Goal: Task Accomplishment & Management: Complete application form

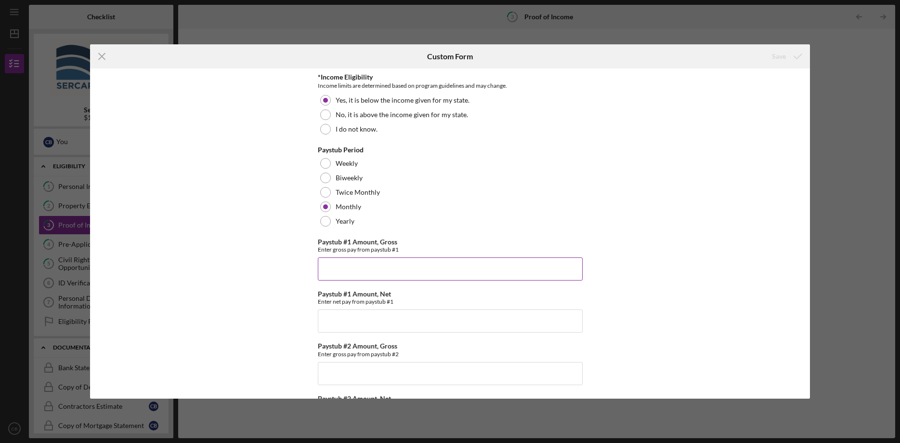
click at [348, 271] on input "Paystub #1 Amount, Gross" at bounding box center [450, 268] width 265 height 23
type input "$5,652.05"
click at [763, 47] on button "Save" at bounding box center [787, 56] width 48 height 19
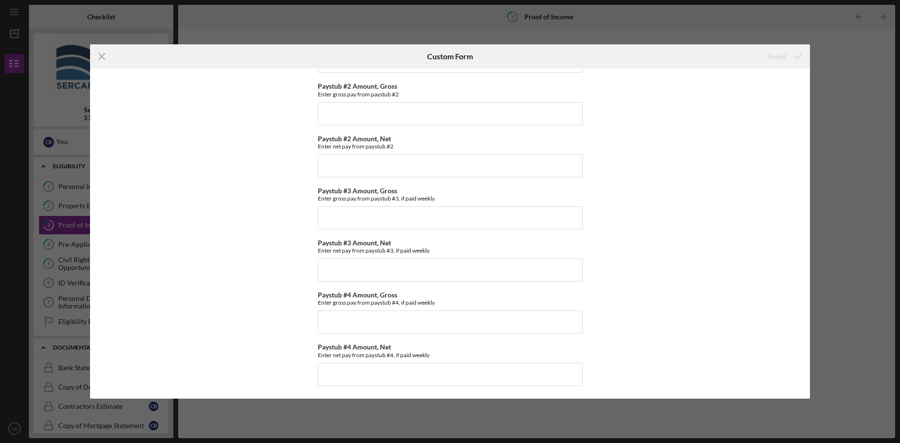
scroll to position [265, 0]
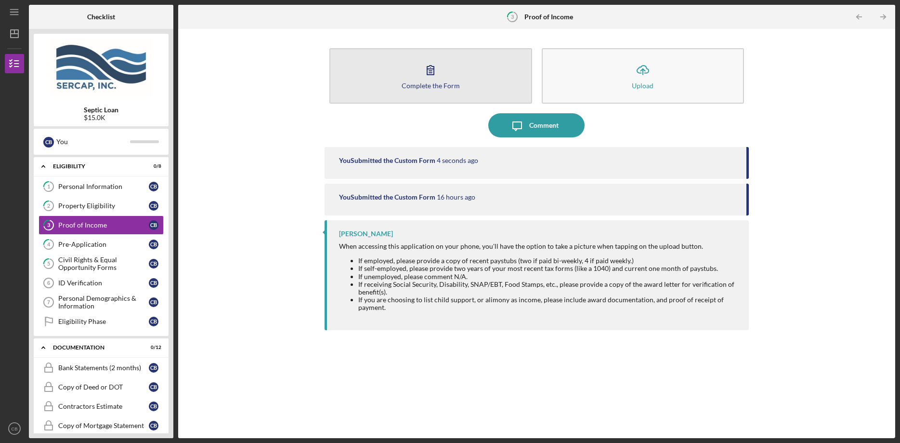
click at [457, 74] on button "Complete the Form Form" at bounding box center [431, 75] width 203 height 55
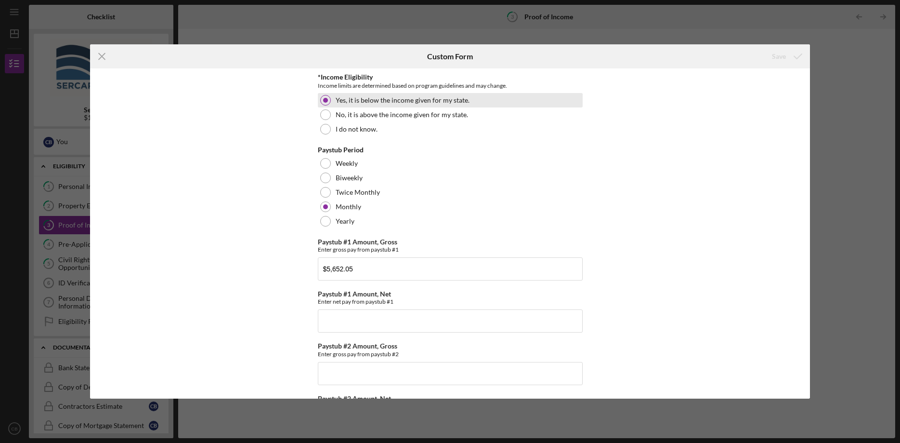
click at [324, 99] on div at bounding box center [325, 100] width 5 height 5
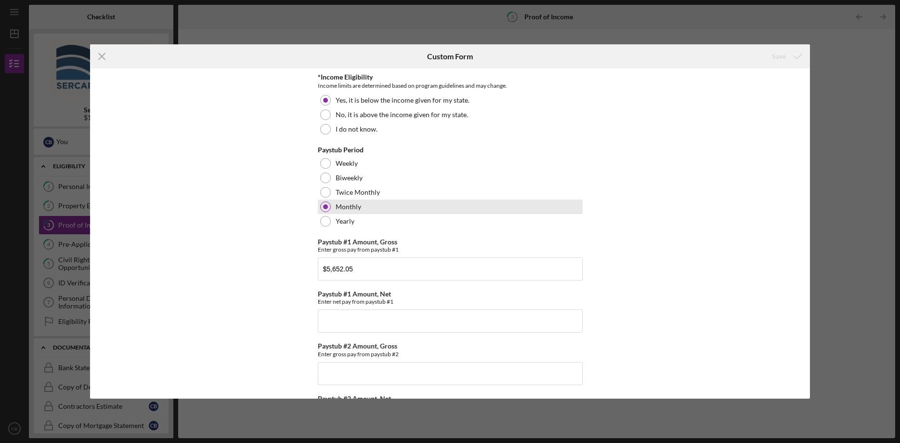
click at [327, 207] on div at bounding box center [325, 206] width 5 height 5
click at [351, 264] on input "$5,652.05" at bounding box center [450, 268] width 265 height 23
click at [356, 270] on input "$5,652.05" at bounding box center [450, 268] width 265 height 23
click at [724, 127] on div "*Income Eligibility Income limits are determined based on program guidelines an…" at bounding box center [450, 233] width 720 height 330
click at [99, 54] on icon "Icon/Menu Close" at bounding box center [102, 56] width 24 height 24
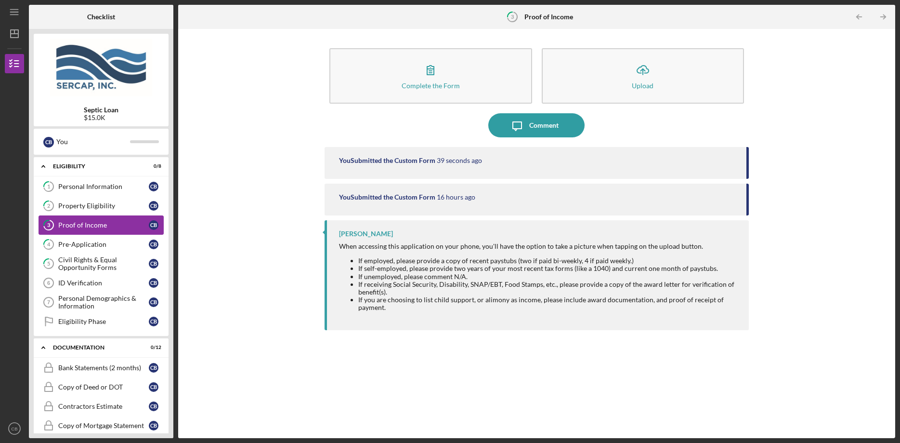
click at [132, 222] on div "Proof of Income" at bounding box center [103, 225] width 91 height 8
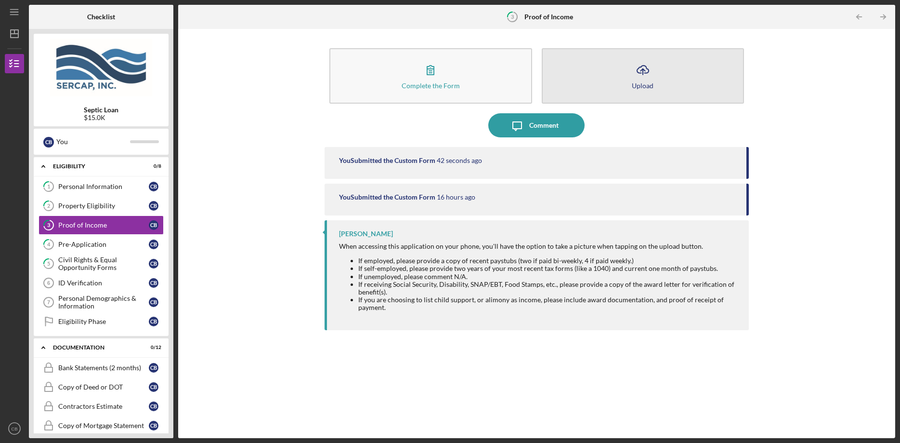
click at [642, 84] on div "Upload" at bounding box center [643, 85] width 22 height 7
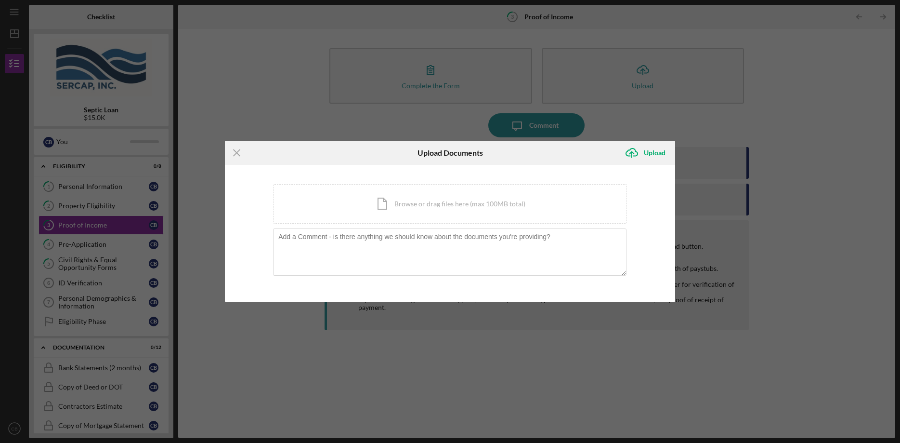
click at [232, 148] on icon "Icon/Menu Close" at bounding box center [237, 153] width 24 height 24
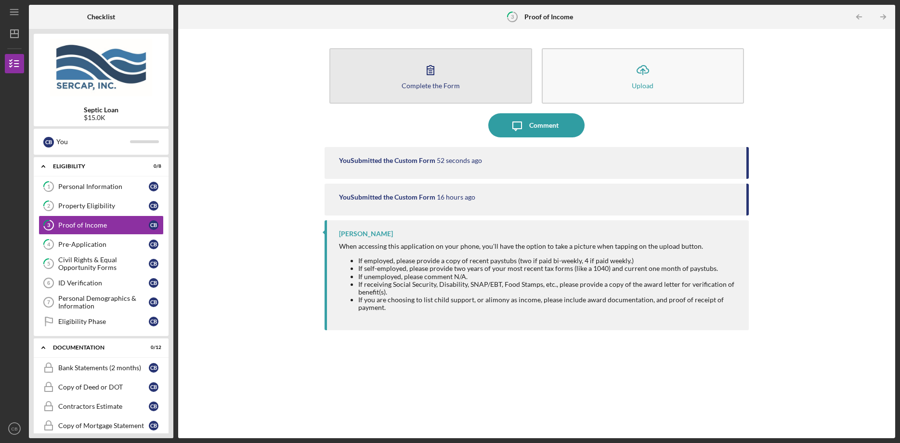
click at [429, 82] on div "Complete the Form" at bounding box center [431, 85] width 58 height 7
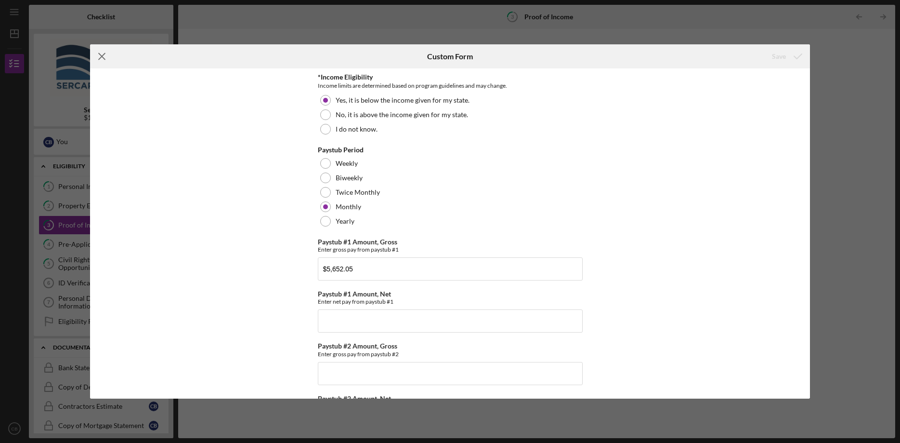
click at [97, 52] on icon "Icon/Menu Close" at bounding box center [102, 56] width 24 height 24
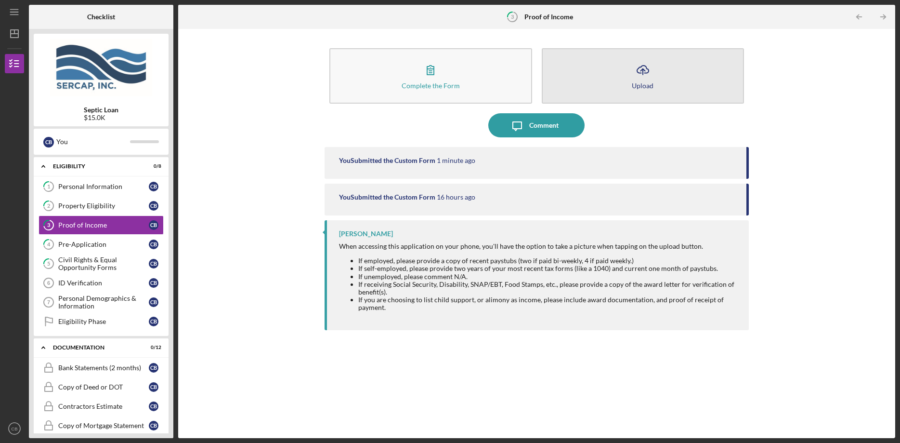
click at [613, 77] on button "Icon/Upload Upload" at bounding box center [643, 75] width 203 height 55
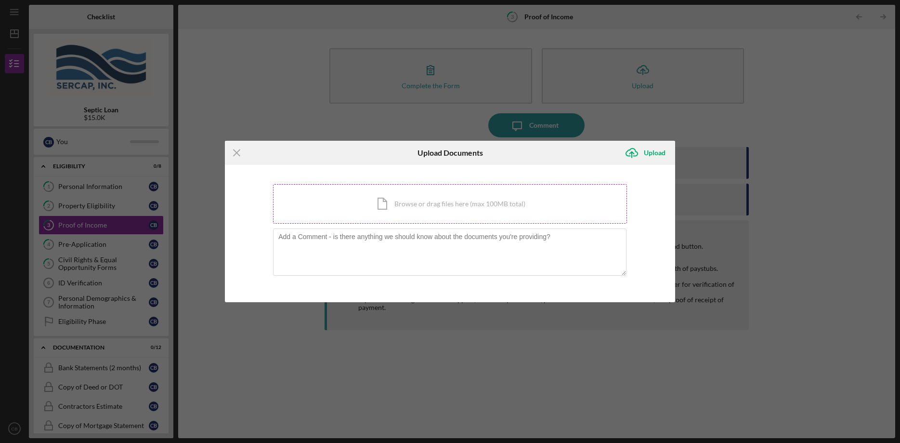
click at [382, 205] on div "Icon/Document Browse or drag files here (max 100MB total) Tap to choose files o…" at bounding box center [450, 204] width 354 height 40
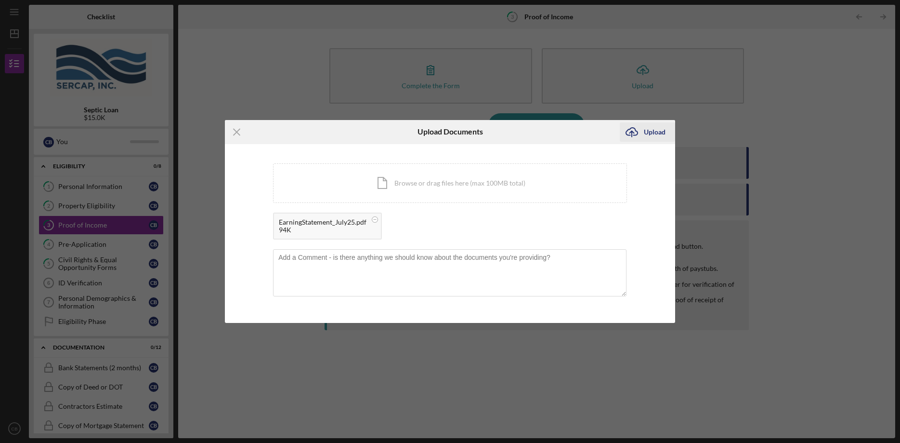
click at [647, 132] on div "Upload" at bounding box center [655, 131] width 22 height 19
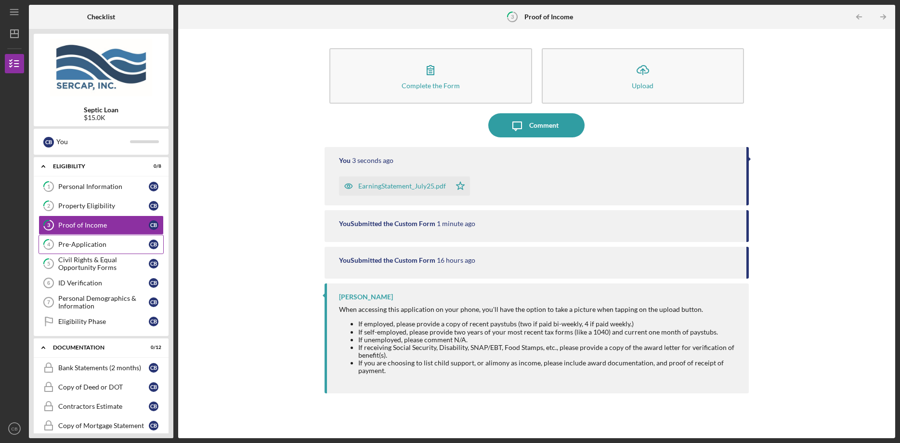
click at [106, 246] on div "Pre-Application" at bounding box center [103, 244] width 91 height 8
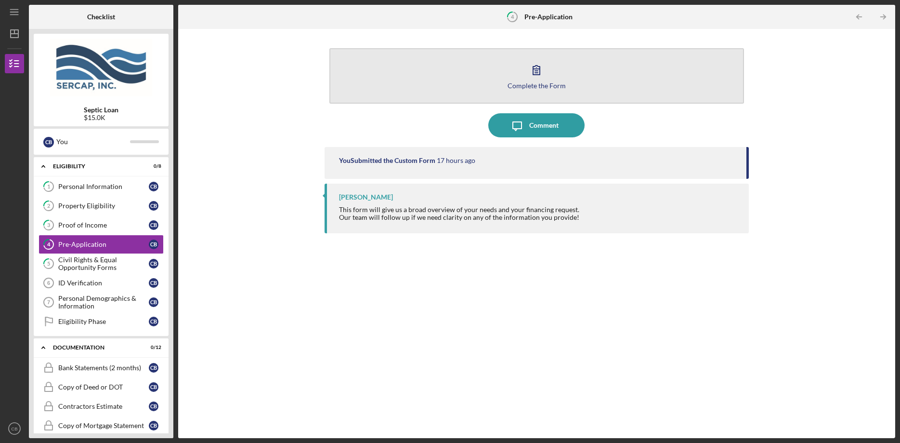
click at [543, 80] on icon "button" at bounding box center [537, 70] width 24 height 24
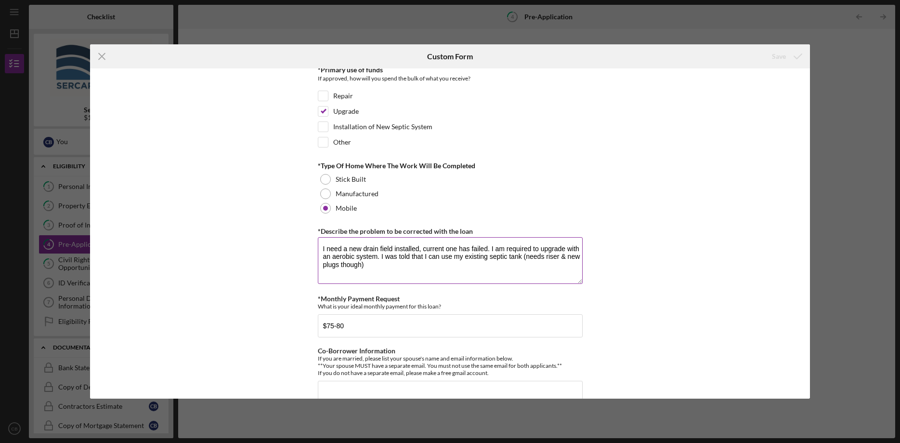
scroll to position [461, 0]
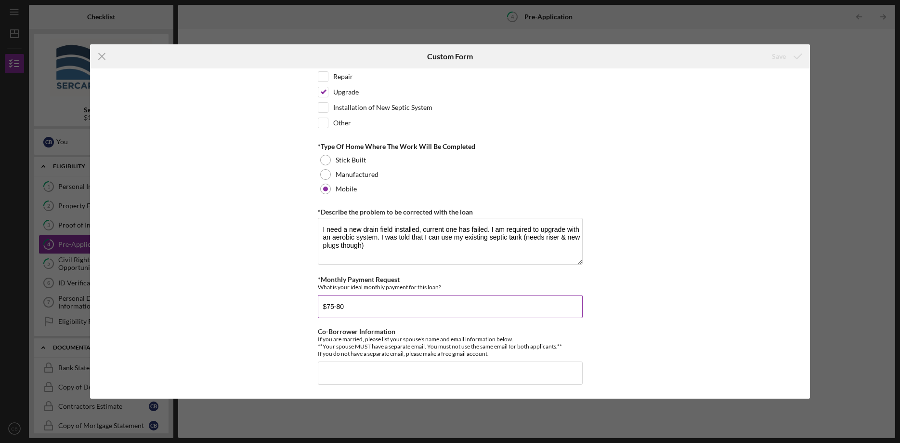
click at [347, 308] on input "$75-80" at bounding box center [450, 306] width 265 height 23
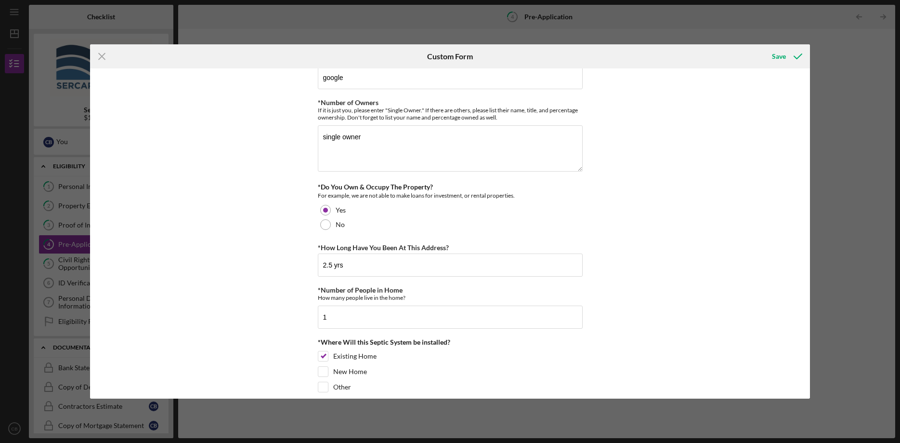
scroll to position [0, 0]
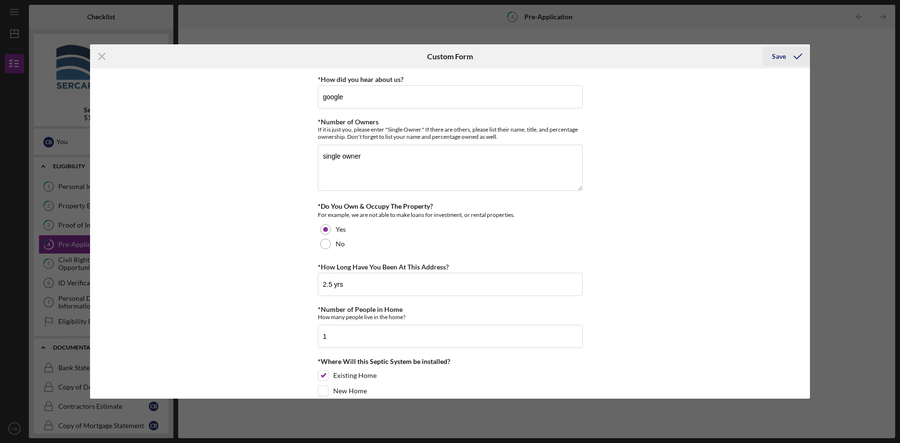
type input "$75-80 or less"
click at [781, 55] on div "Save" at bounding box center [779, 56] width 14 height 19
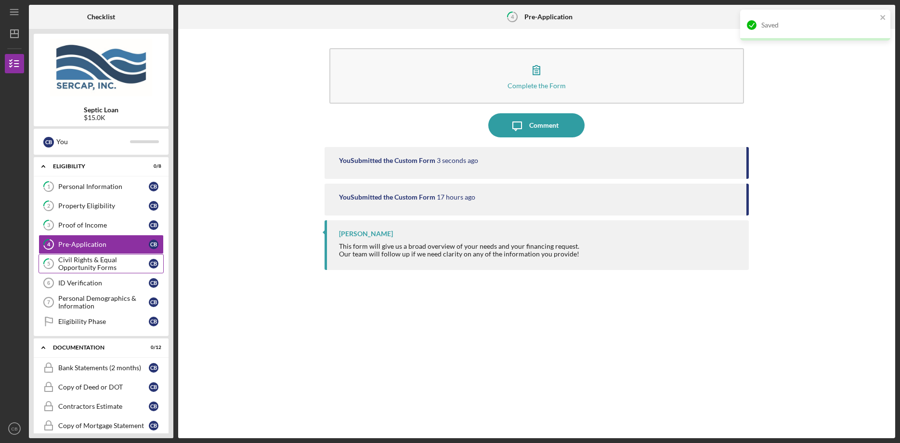
click at [90, 263] on div "Civil Rights & Equal Opportunity Forms" at bounding box center [103, 263] width 91 height 15
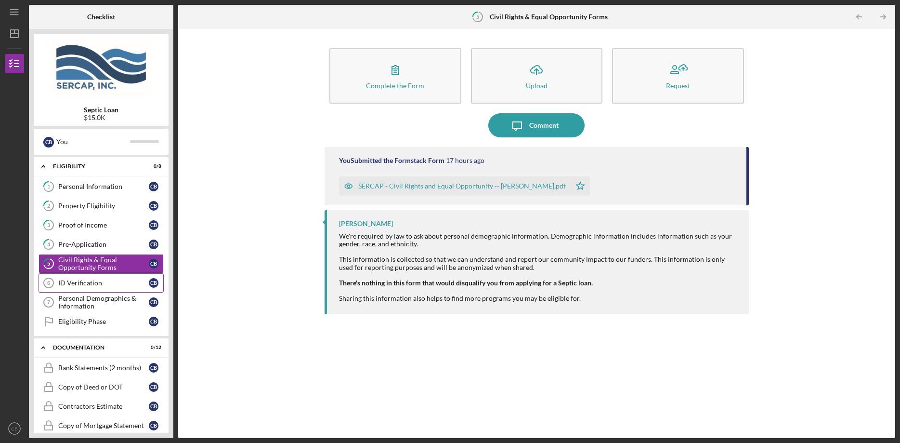
click at [84, 277] on link "ID Verification 6 ID Verification C B" at bounding box center [101, 282] width 125 height 19
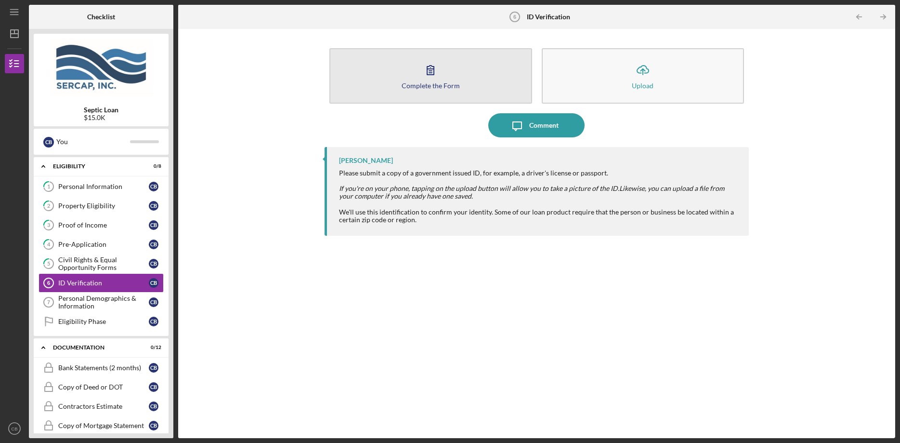
click at [395, 77] on button "Complete the Form Form" at bounding box center [431, 75] width 203 height 55
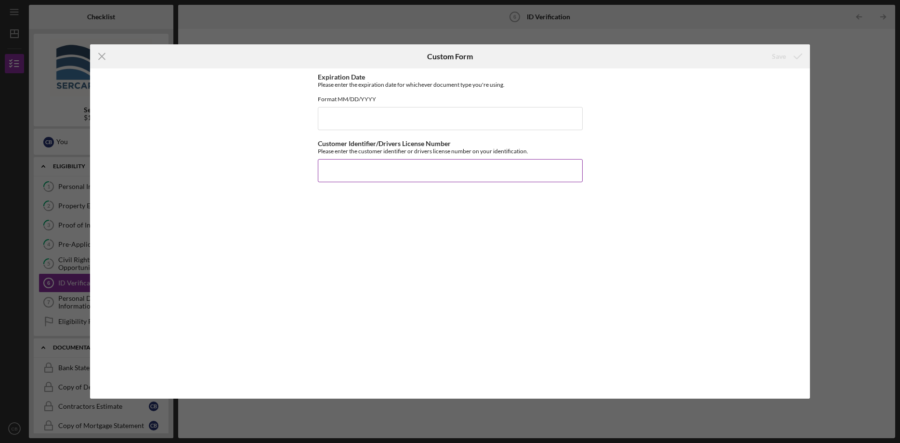
click at [328, 177] on input "Customer Identifier/Drivers License Number" at bounding box center [450, 170] width 265 height 23
type input "B524111708630"
click at [336, 127] on input "Expiration Date" at bounding box center [450, 118] width 265 height 23
click at [330, 129] on input "10032027" at bounding box center [450, 118] width 265 height 23
click at [341, 127] on input "10/032027" at bounding box center [450, 118] width 265 height 23
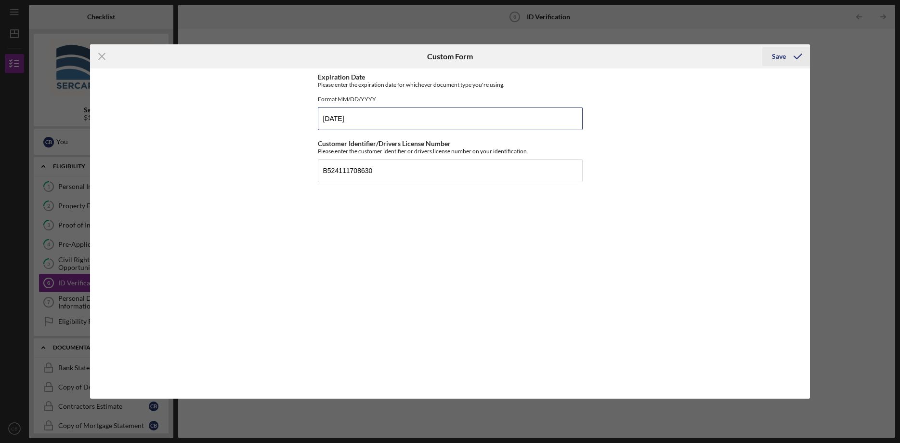
type input "10/03/2027"
click at [782, 55] on div "Save" at bounding box center [779, 56] width 14 height 19
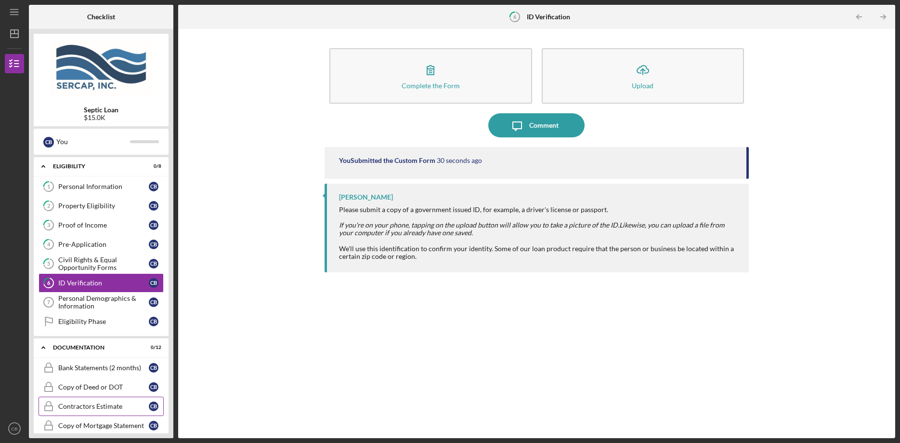
click at [126, 405] on div "Contractors Estimate" at bounding box center [103, 406] width 91 height 8
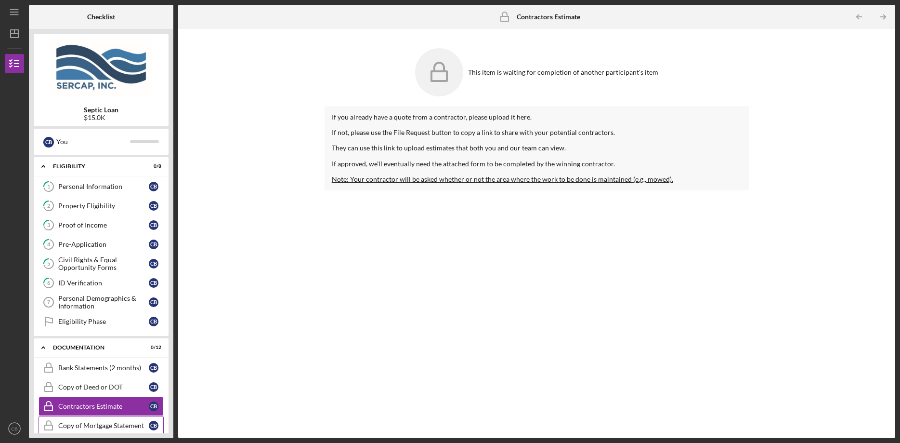
click at [93, 422] on link "Copy of Mortgage Statement Copy of Mortgage Statement C B" at bounding box center [101, 425] width 125 height 19
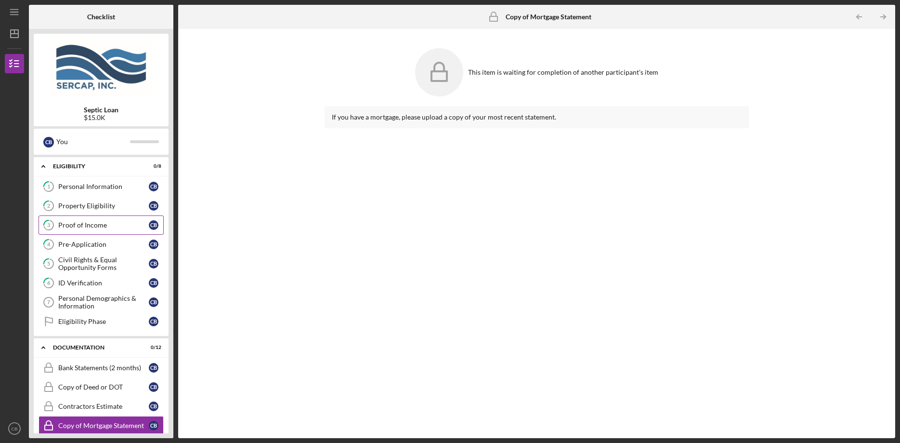
click at [99, 222] on div "Proof of Income" at bounding box center [103, 225] width 91 height 8
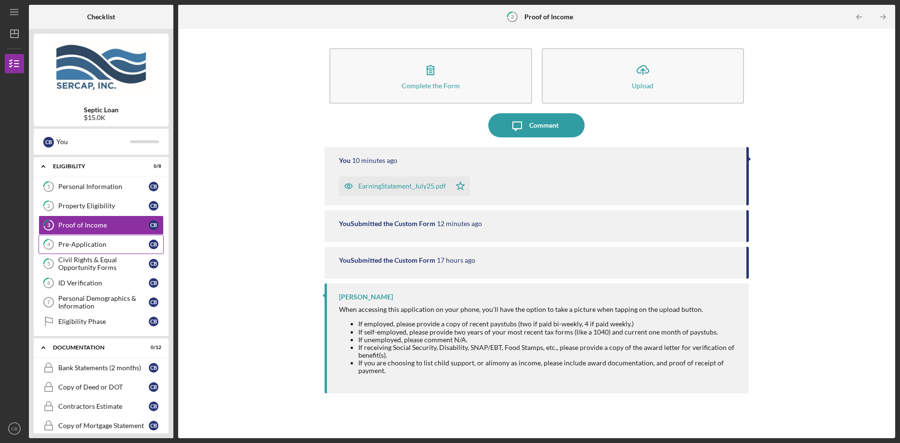
click at [89, 242] on div "Pre-Application" at bounding box center [103, 244] width 91 height 8
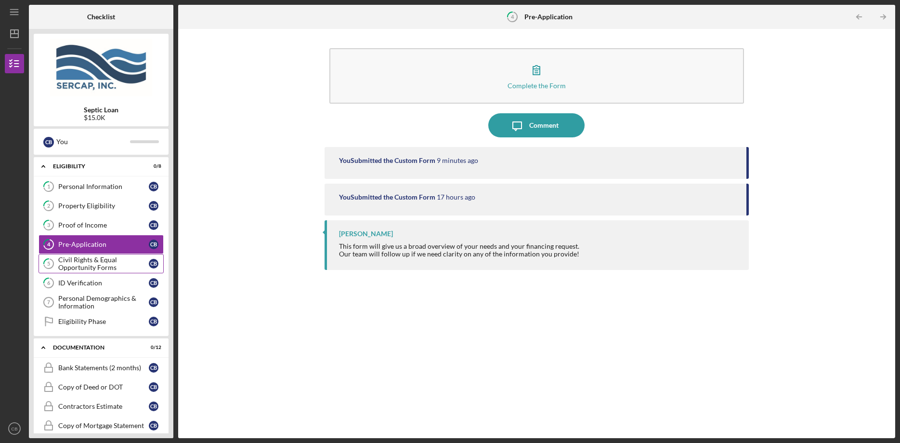
click at [89, 264] on div "Civil Rights & Equal Opportunity Forms" at bounding box center [103, 263] width 91 height 15
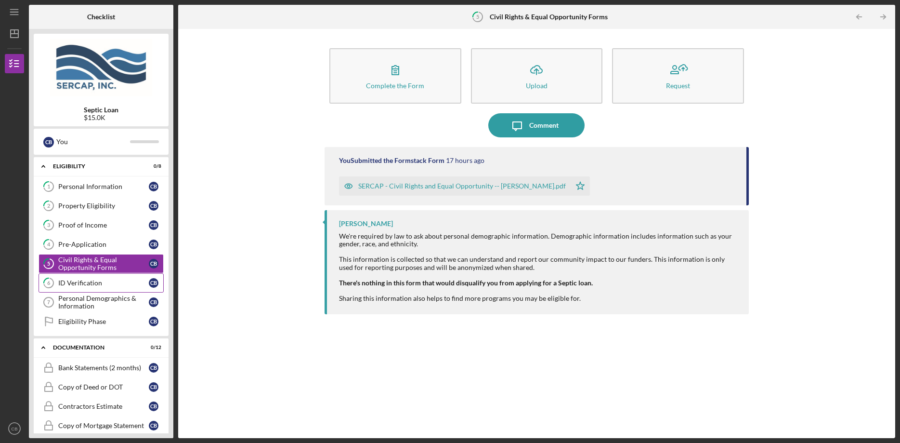
click at [93, 277] on link "6 ID Verification C B" at bounding box center [101, 282] width 125 height 19
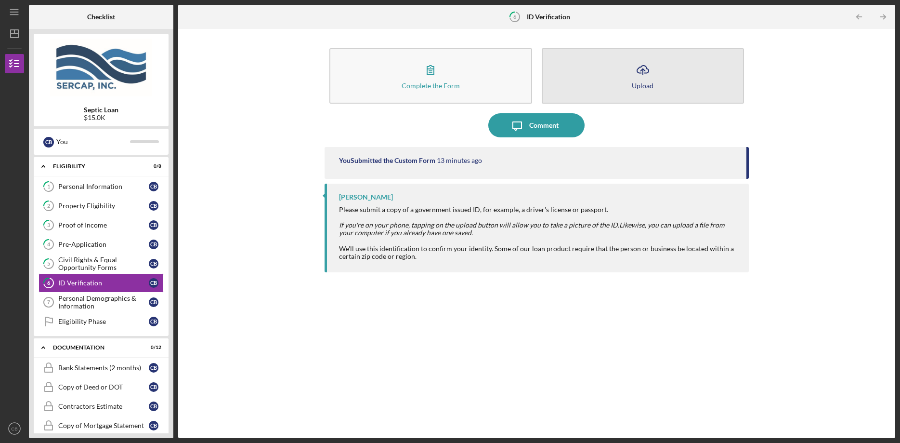
click at [632, 78] on icon "Icon/Upload" at bounding box center [643, 70] width 24 height 24
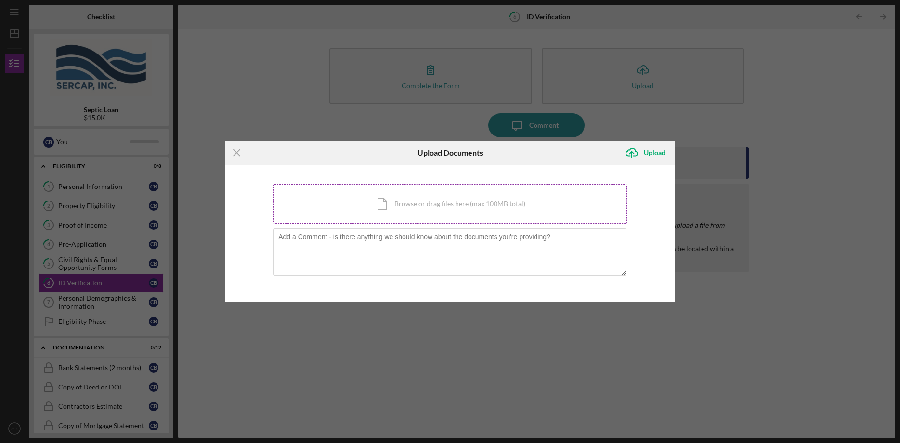
click at [377, 209] on div "Icon/Document Browse or drag files here (max 100MB total) Tap to choose files o…" at bounding box center [450, 204] width 354 height 40
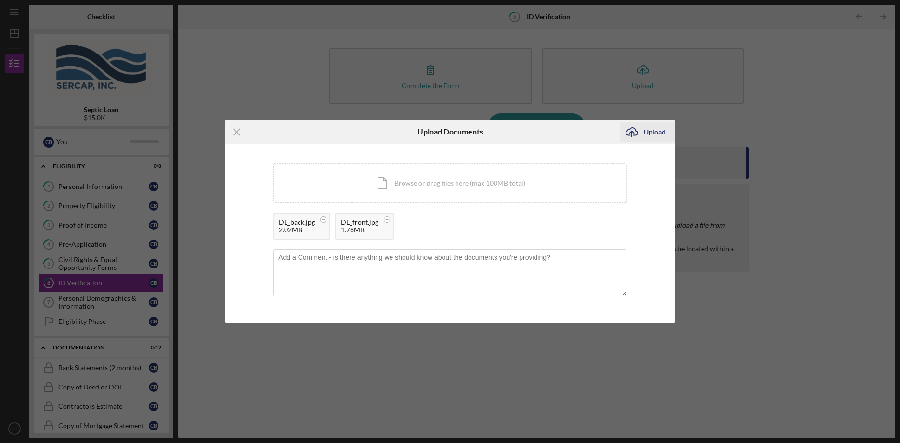
click at [636, 129] on icon "Icon/Upload" at bounding box center [632, 132] width 24 height 24
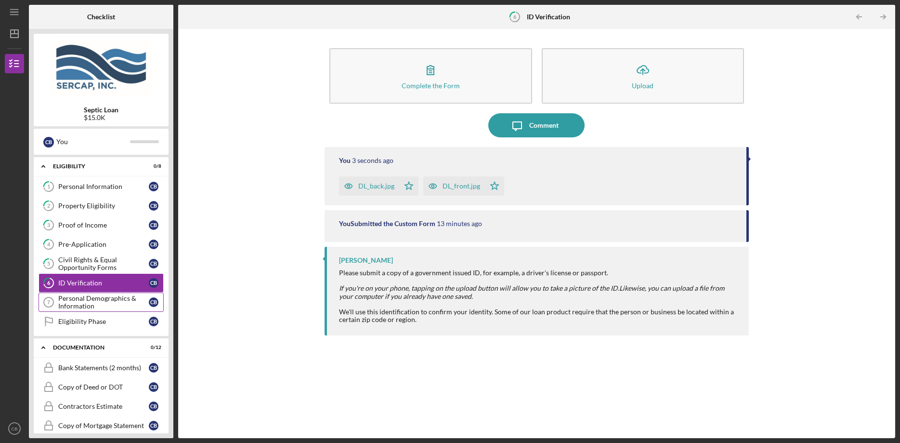
click at [104, 304] on div "Personal Demographics & Information" at bounding box center [103, 301] width 91 height 15
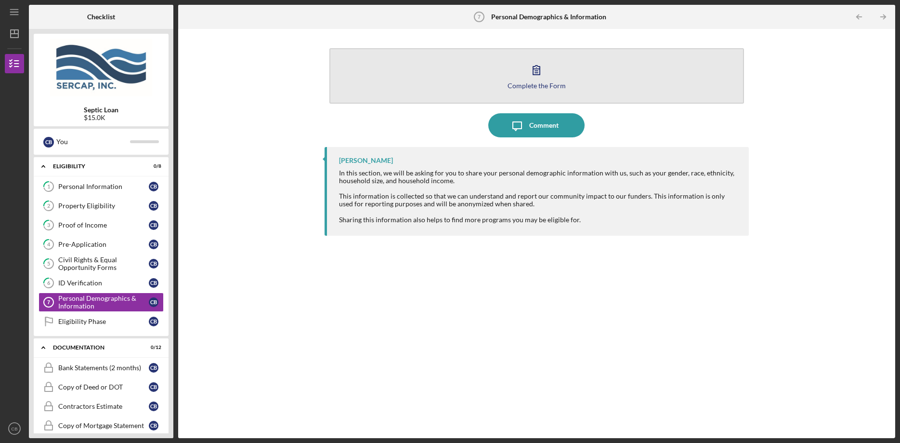
click at [527, 83] on div "Complete the Form" at bounding box center [537, 85] width 58 height 7
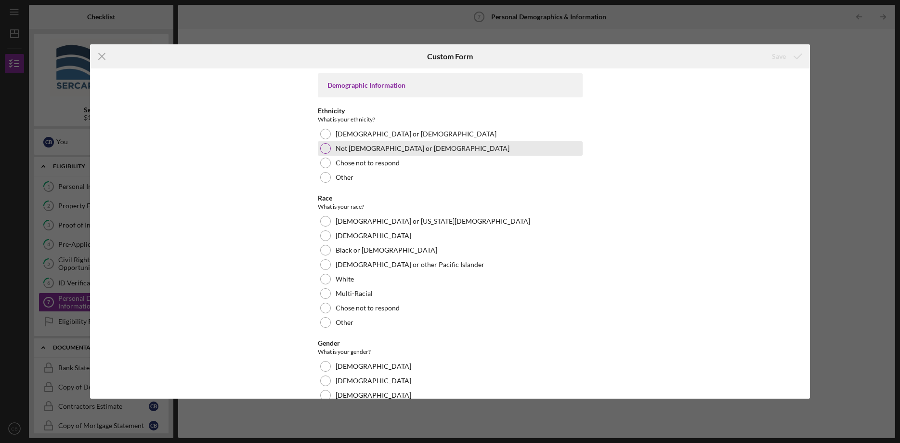
click at [328, 146] on div at bounding box center [325, 148] width 11 height 11
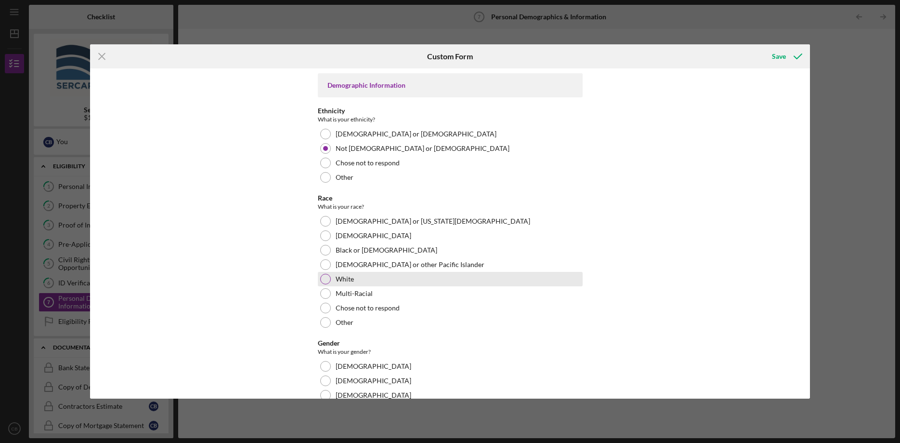
click at [328, 280] on div at bounding box center [325, 279] width 11 height 11
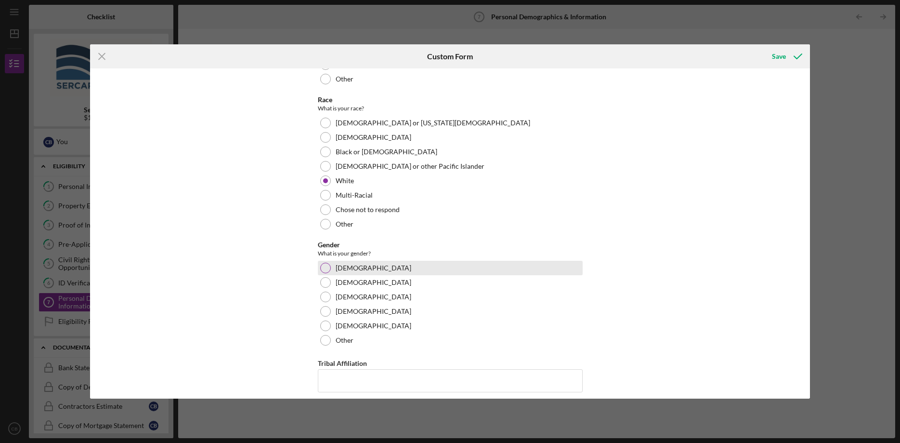
click at [328, 267] on div at bounding box center [325, 268] width 11 height 11
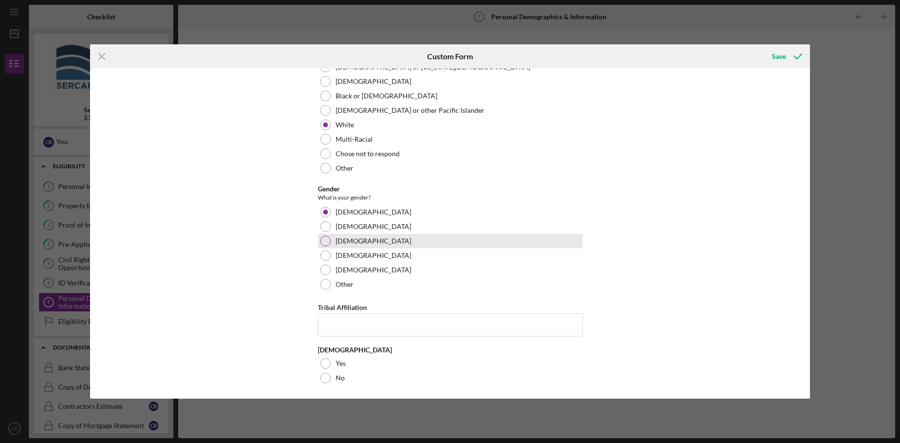
scroll to position [156, 0]
click at [322, 361] on div at bounding box center [325, 362] width 11 height 11
click at [774, 55] on div "Save" at bounding box center [779, 56] width 14 height 19
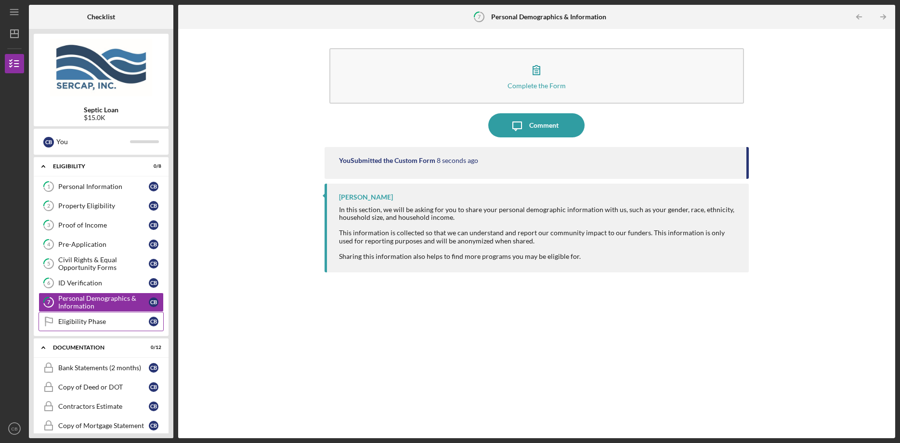
click at [96, 319] on div "Eligibility Phase" at bounding box center [103, 321] width 91 height 8
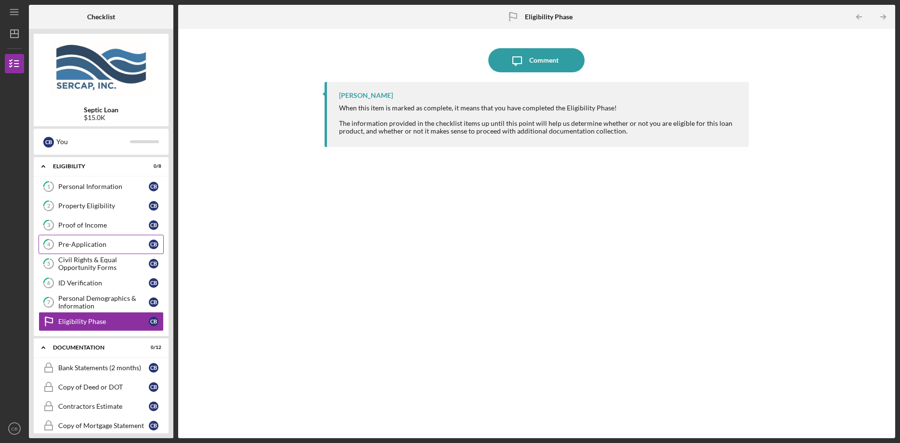
click at [90, 241] on div "Pre-Application" at bounding box center [103, 244] width 91 height 8
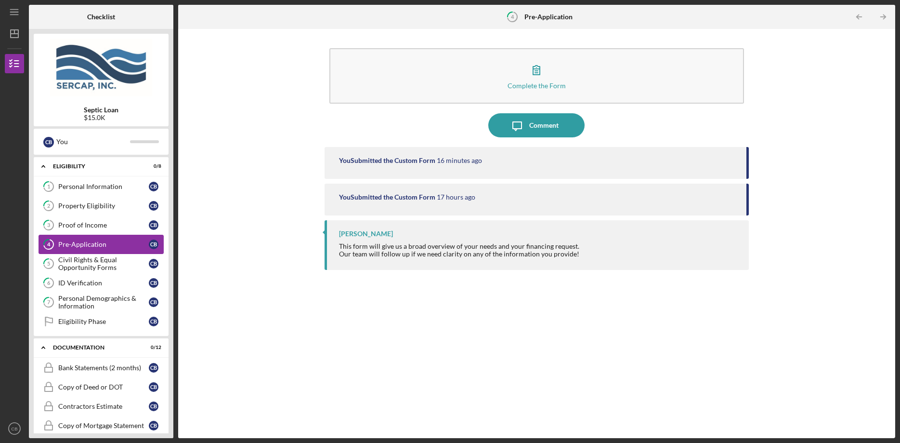
click at [83, 241] on div "Pre-Application" at bounding box center [103, 244] width 91 height 8
click at [88, 225] on div "Proof of Income" at bounding box center [103, 225] width 91 height 8
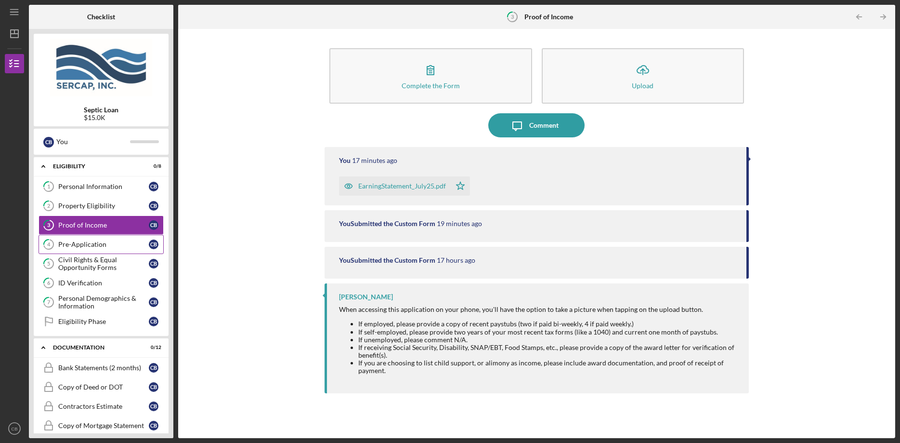
click at [89, 247] on div "Pre-Application" at bounding box center [103, 244] width 91 height 8
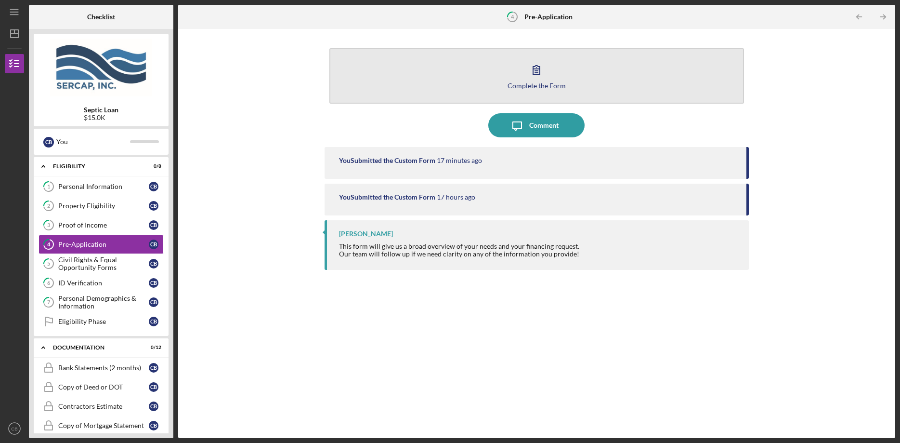
click at [484, 71] on button "Complete the Form Form" at bounding box center [537, 75] width 415 height 55
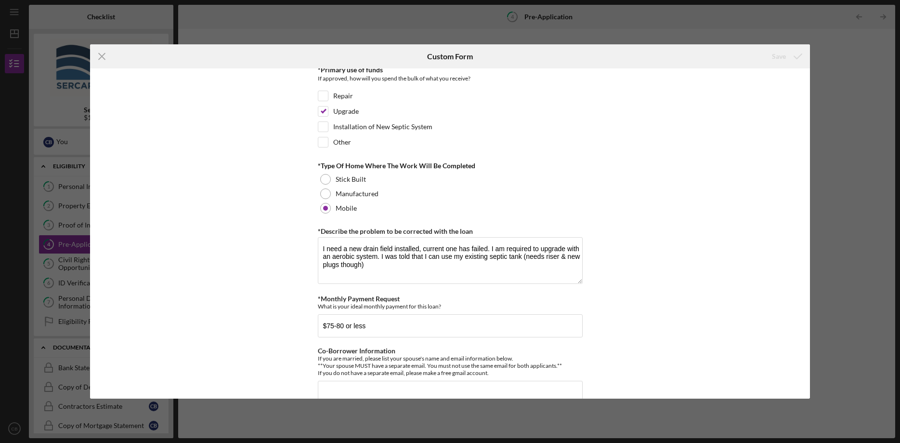
scroll to position [461, 0]
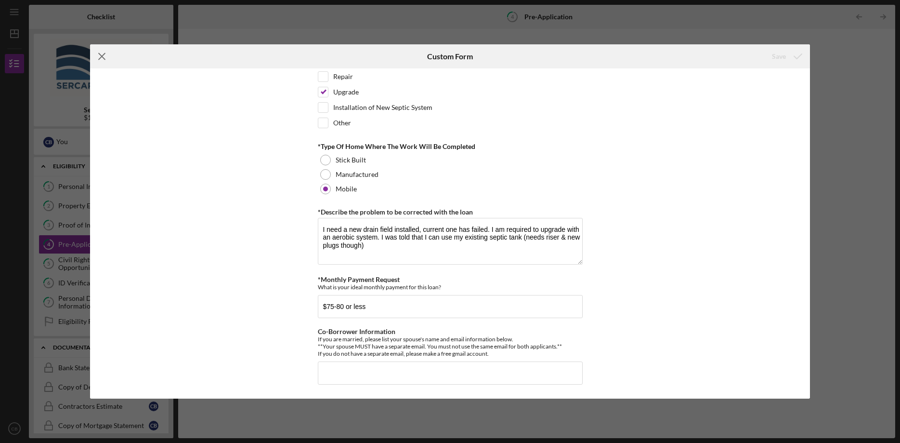
click at [105, 53] on icon "Icon/Menu Close" at bounding box center [102, 56] width 24 height 24
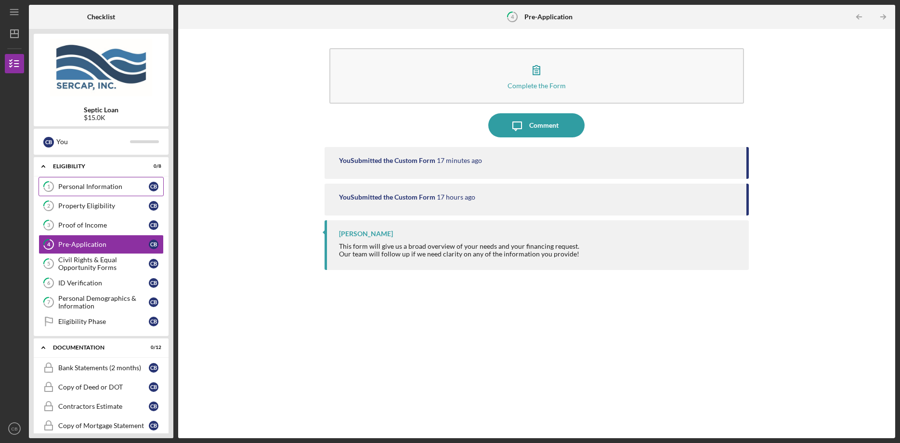
click at [115, 188] on div "Personal Information" at bounding box center [103, 187] width 91 height 8
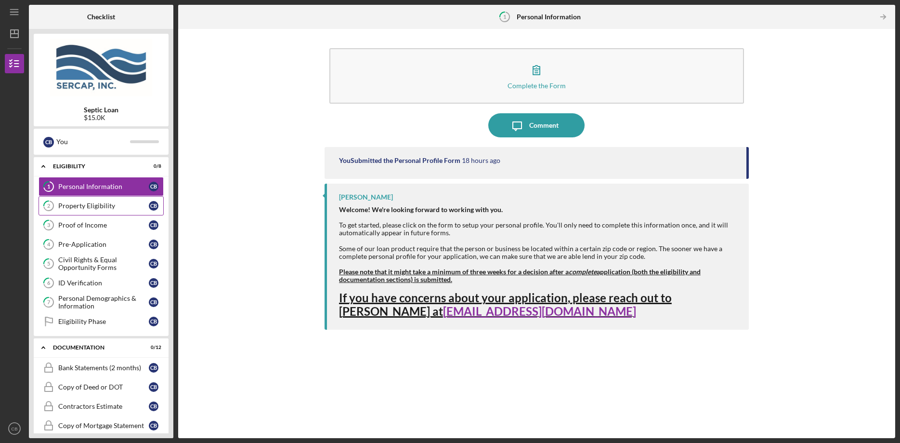
click at [114, 202] on div "Property Eligibility" at bounding box center [103, 206] width 91 height 8
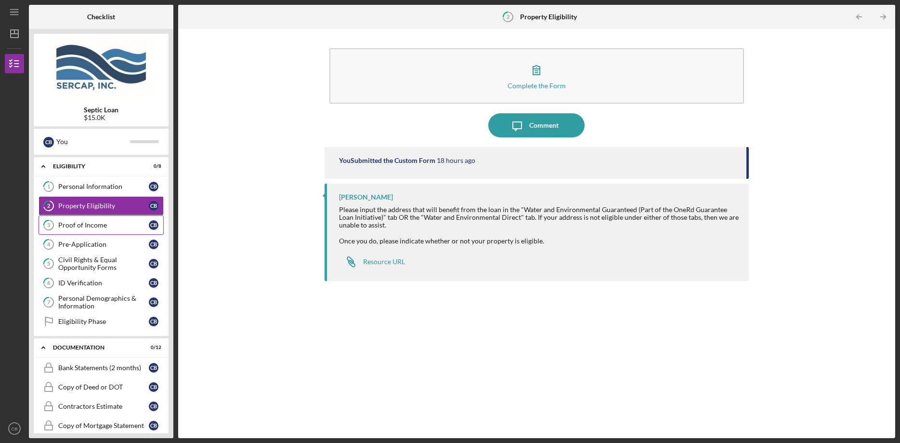
click at [100, 222] on div "Proof of Income" at bounding box center [103, 225] width 91 height 8
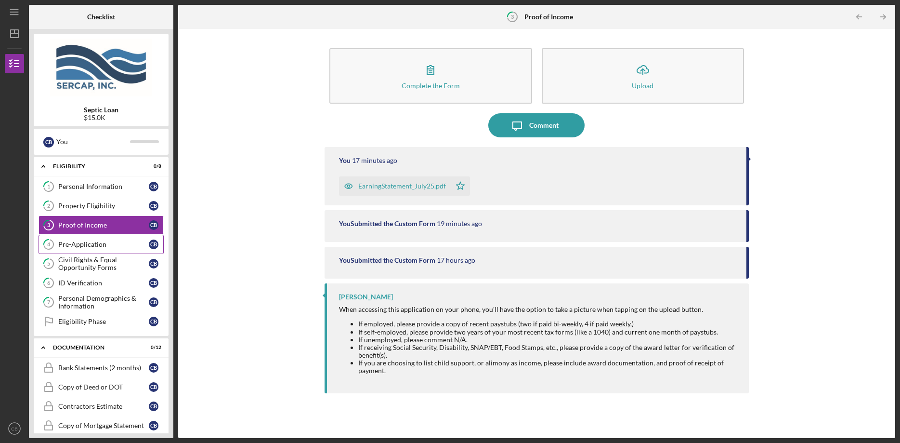
click at [80, 246] on div "Pre-Application" at bounding box center [103, 244] width 91 height 8
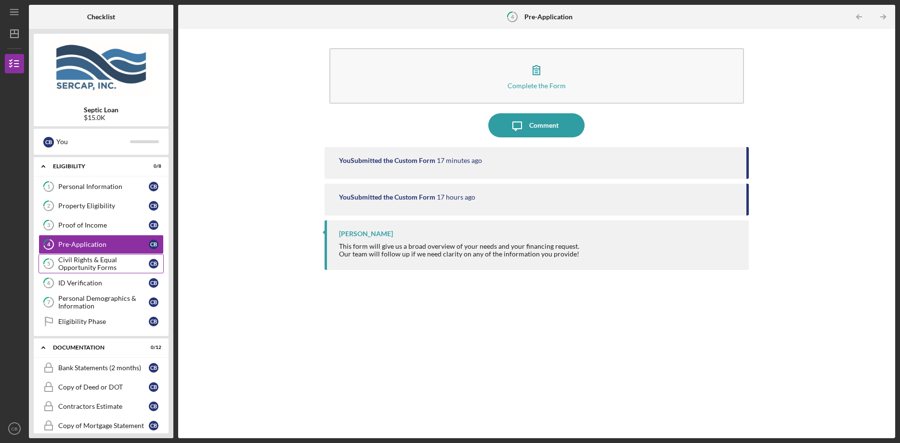
click at [79, 263] on div "Civil Rights & Equal Opportunity Forms" at bounding box center [103, 263] width 91 height 15
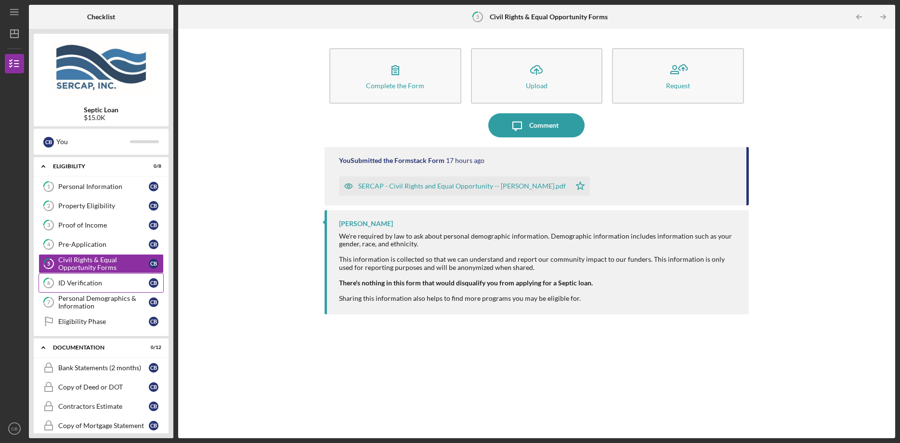
click at [79, 278] on link "6 ID Verification C B" at bounding box center [101, 282] width 125 height 19
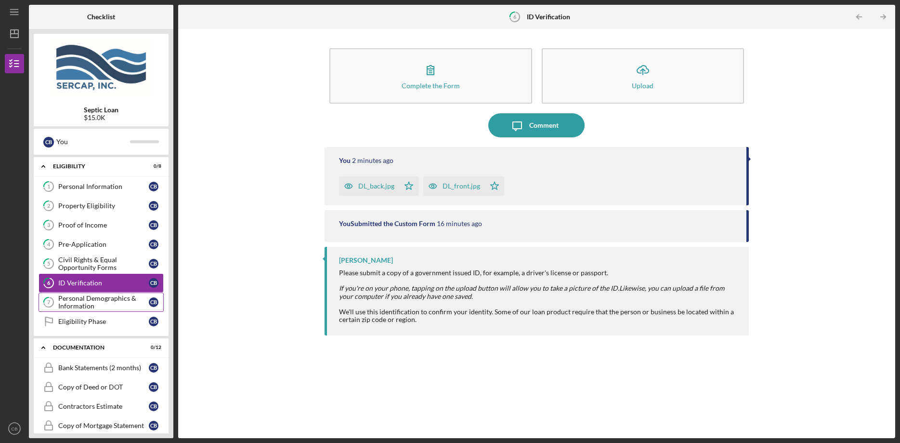
click at [82, 303] on div "Personal Demographics & Information" at bounding box center [103, 301] width 91 height 15
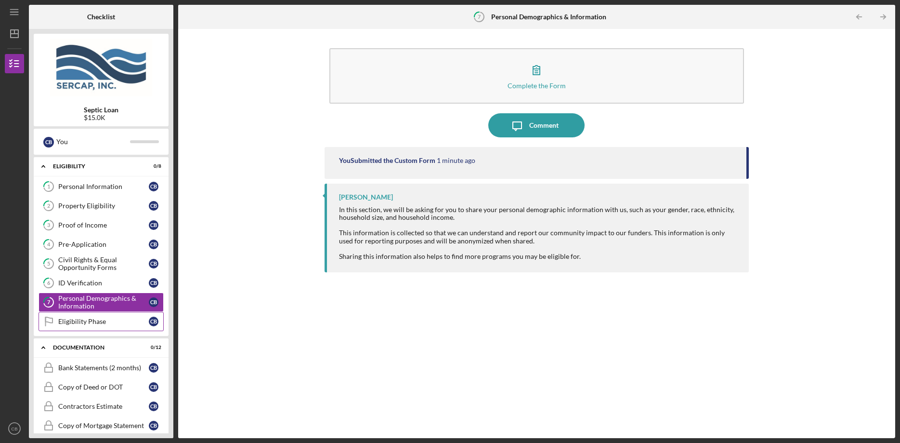
click at [95, 318] on div "Eligibility Phase" at bounding box center [103, 321] width 91 height 8
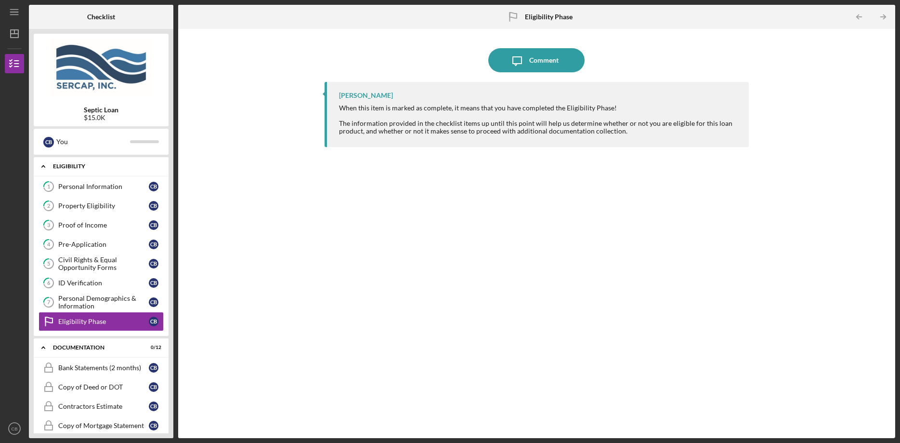
click at [41, 163] on icon "Icon/Expander" at bounding box center [43, 166] width 19 height 19
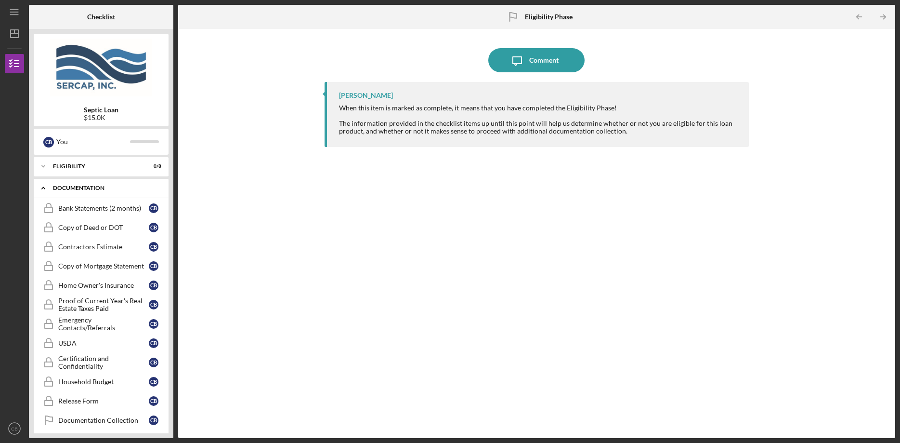
click at [43, 185] on icon "Icon/Expander" at bounding box center [43, 187] width 19 height 19
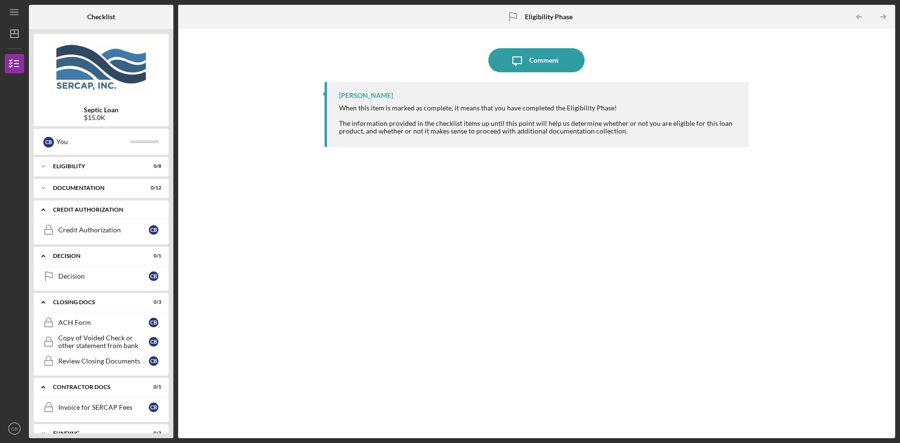
click at [43, 207] on icon "Icon/Expander" at bounding box center [43, 209] width 19 height 19
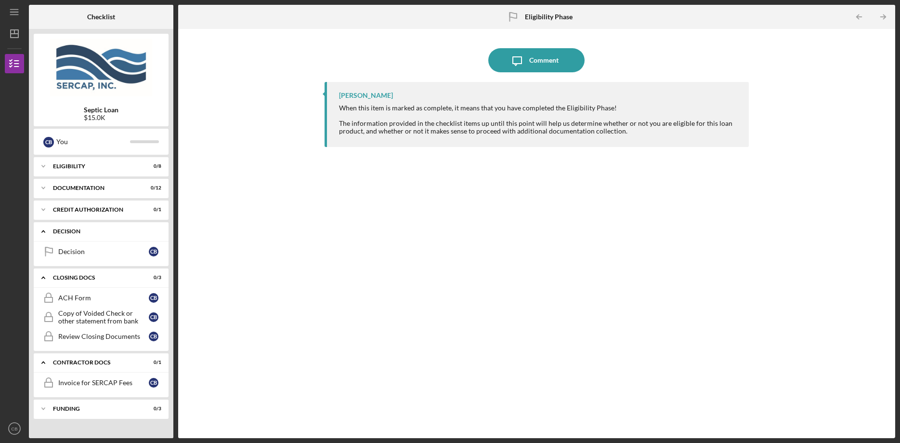
click at [45, 233] on icon "Icon/Expander" at bounding box center [43, 231] width 19 height 19
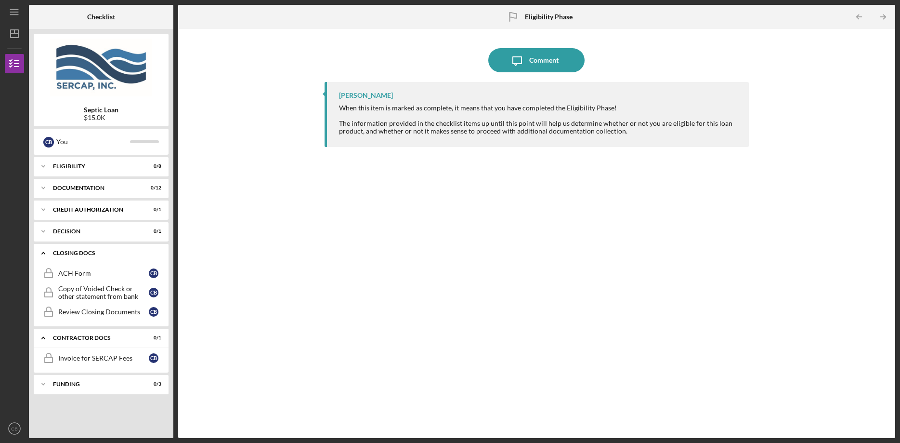
click at [42, 255] on icon "Icon/Expander" at bounding box center [43, 252] width 19 height 19
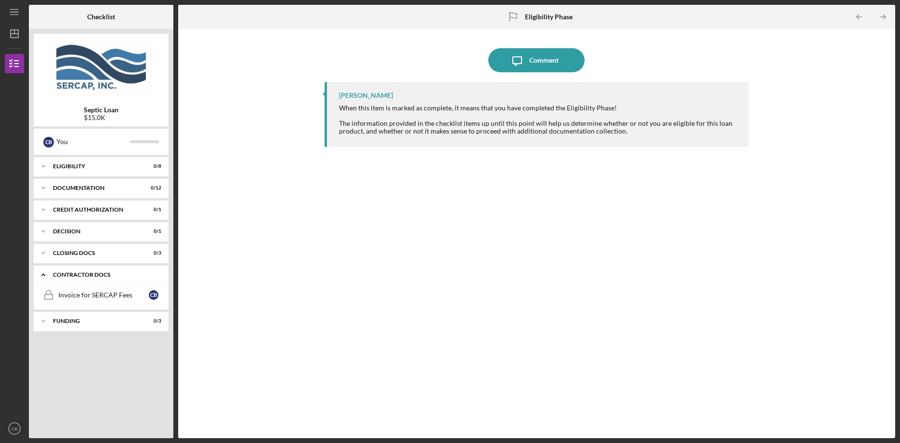
click at [41, 275] on icon "Icon/Expander" at bounding box center [43, 274] width 19 height 19
click at [43, 295] on icon "Icon/Expander" at bounding box center [43, 296] width 19 height 19
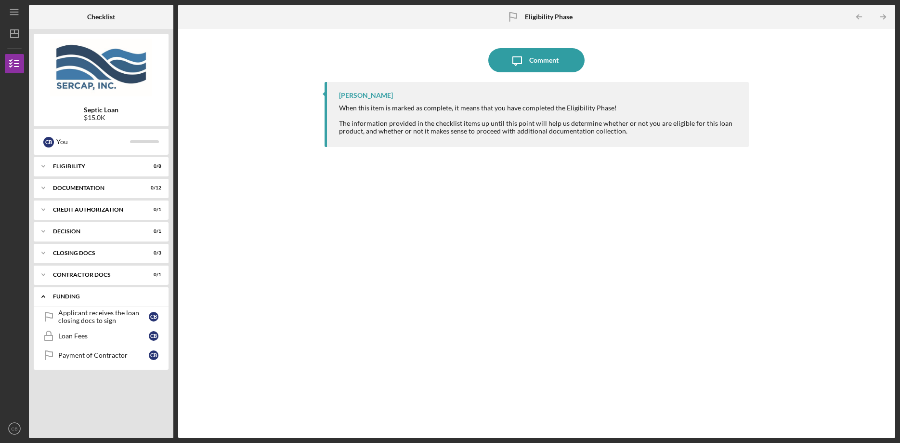
click at [43, 295] on icon "Icon/Expander" at bounding box center [43, 296] width 19 height 19
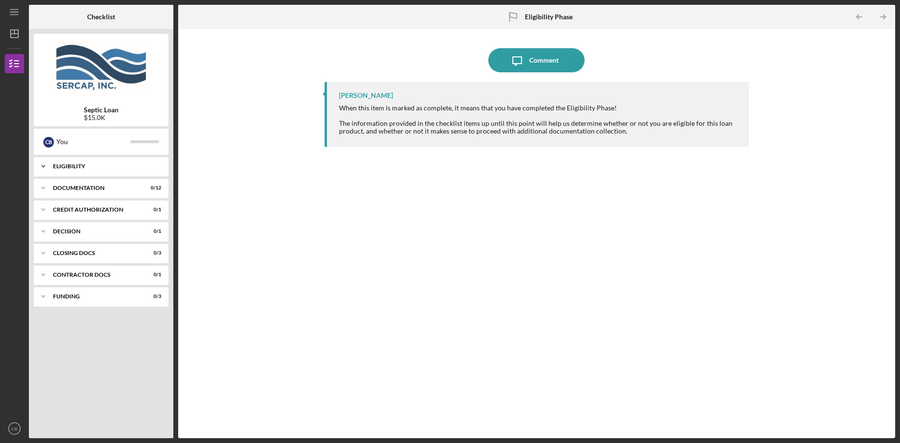
click at [75, 163] on div "Icon/Expander Eligibility 0 / 8" at bounding box center [101, 166] width 135 height 19
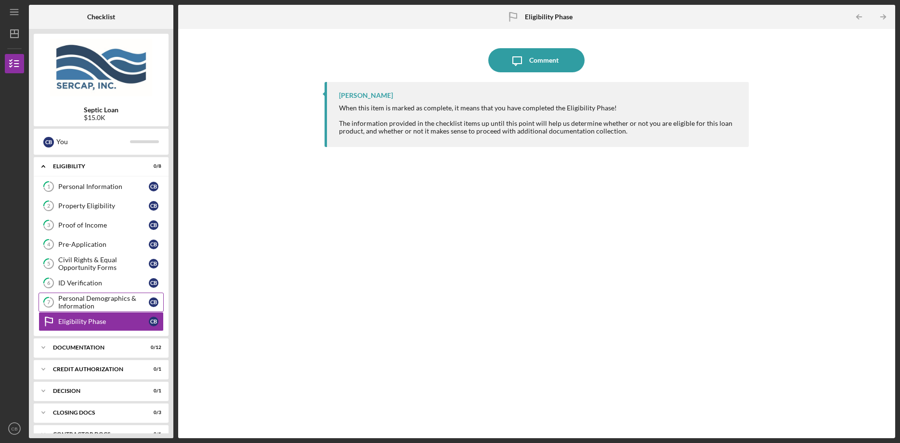
click at [95, 303] on div "Personal Demographics & Information" at bounding box center [103, 301] width 91 height 15
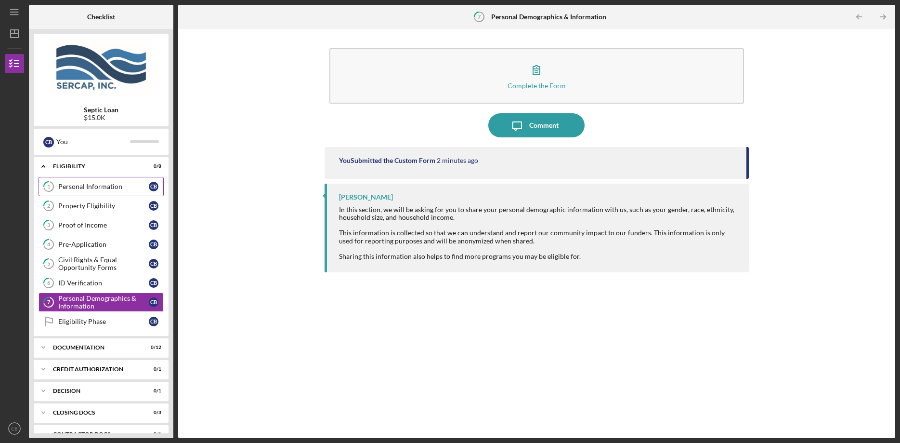
click at [100, 187] on div "Personal Information" at bounding box center [103, 187] width 91 height 8
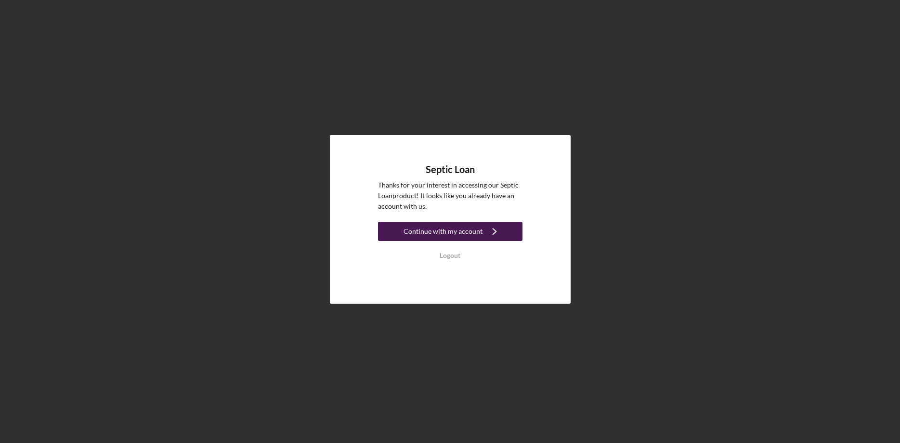
click at [418, 227] on div "Continue with my account" at bounding box center [443, 231] width 79 height 19
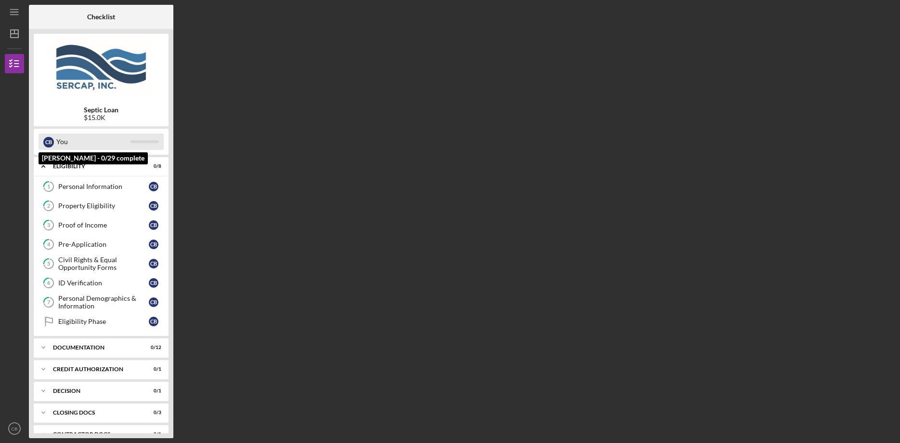
click at [64, 141] on div "You" at bounding box center [93, 141] width 74 height 16
click at [114, 320] on div "Eligibility Phase" at bounding box center [103, 321] width 91 height 8
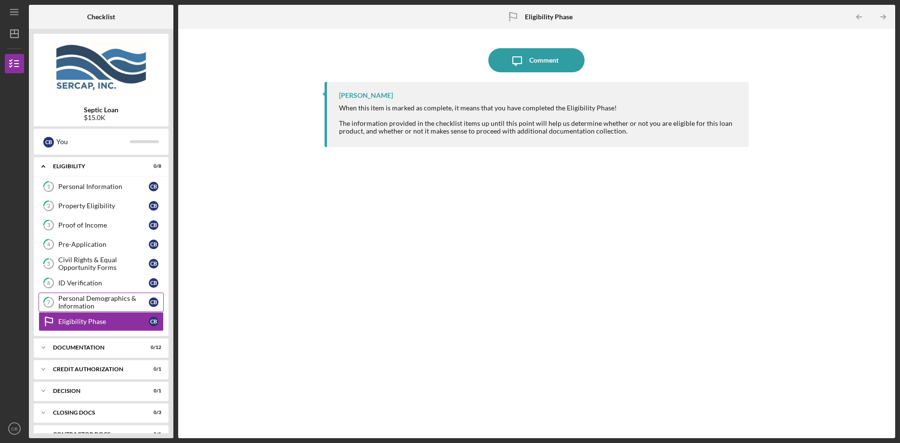
click at [103, 299] on div "Personal Demographics & Information" at bounding box center [103, 301] width 91 height 15
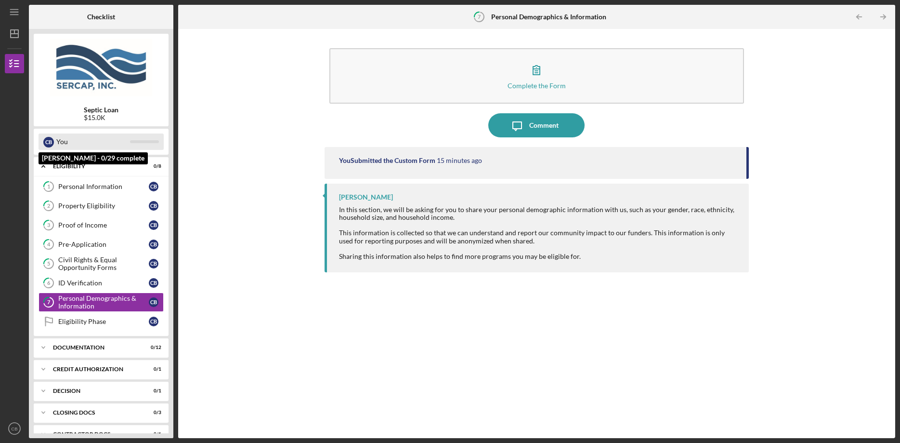
click at [61, 138] on div "You" at bounding box center [93, 141] width 74 height 16
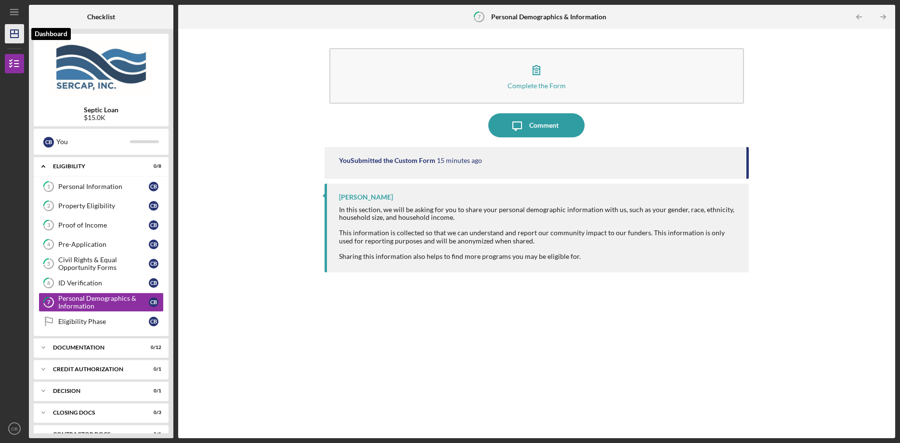
click at [13, 30] on polygon "button" at bounding box center [15, 34] width 8 height 8
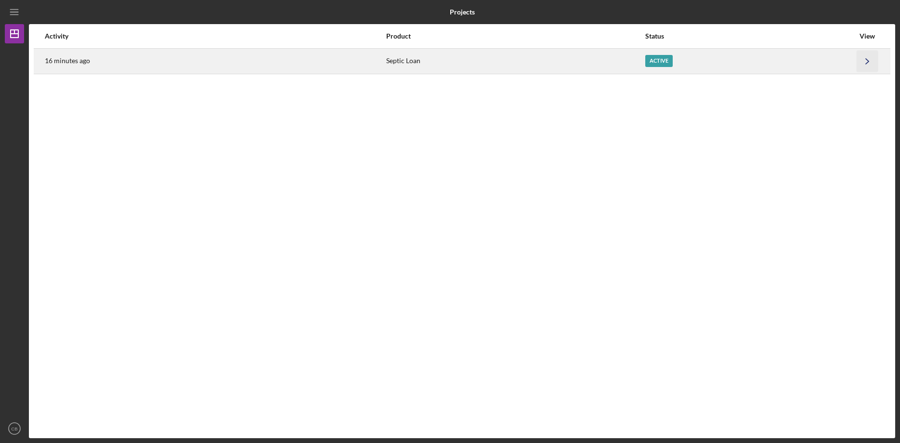
click at [860, 59] on icon "Icon/Navigate" at bounding box center [868, 61] width 22 height 22
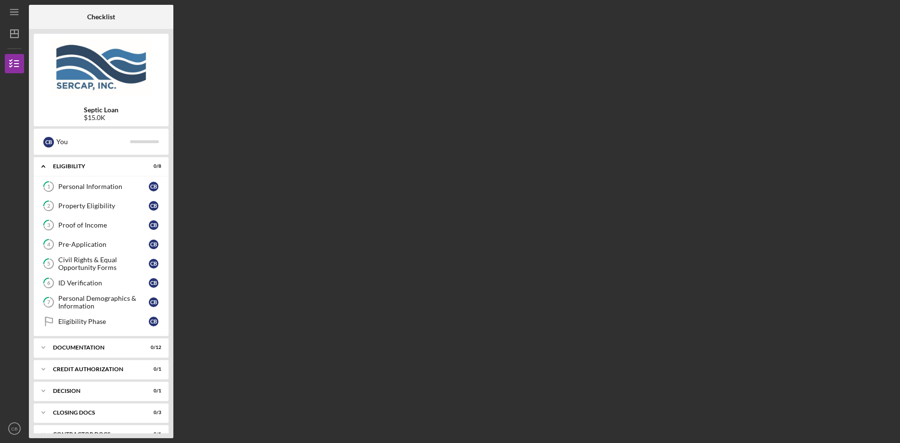
click at [103, 89] on img at bounding box center [101, 68] width 135 height 58
click at [118, 186] on div "Personal Information" at bounding box center [103, 187] width 91 height 8
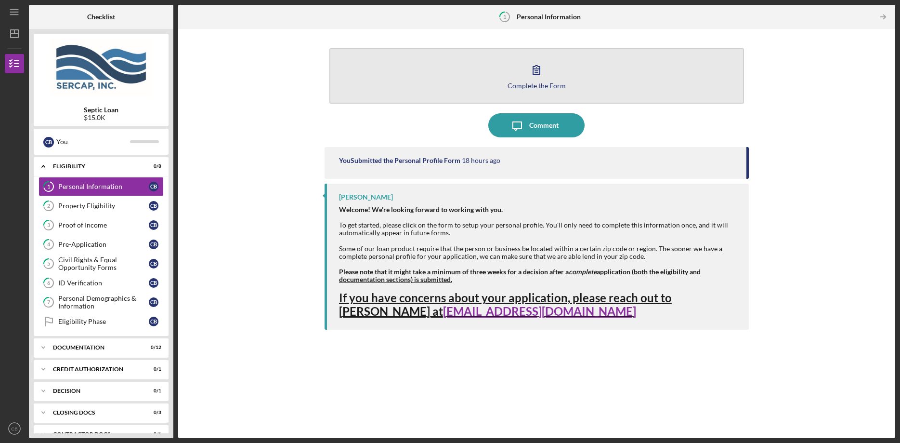
click at [521, 79] on button "Complete the Form Form" at bounding box center [537, 75] width 415 height 55
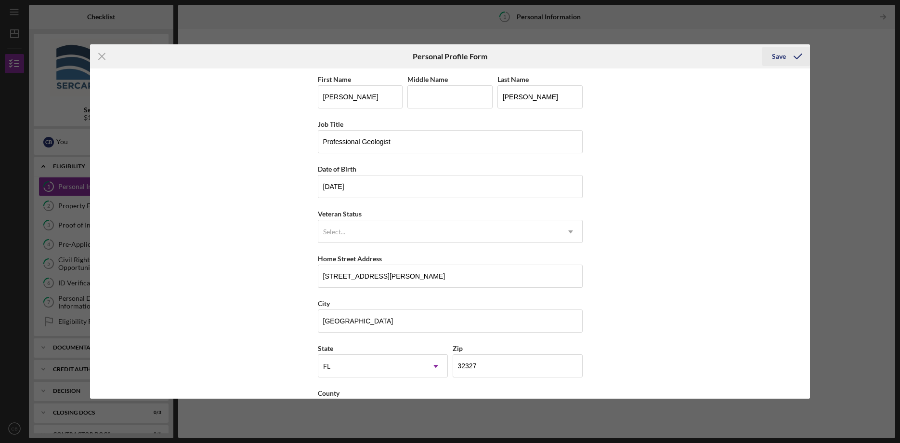
click at [781, 57] on div "Save" at bounding box center [779, 56] width 14 height 19
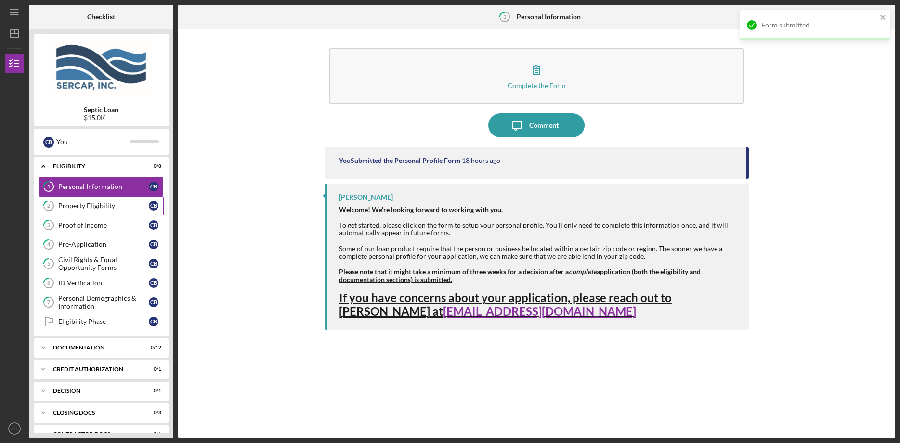
click at [79, 204] on div "Property Eligibility" at bounding box center [103, 206] width 91 height 8
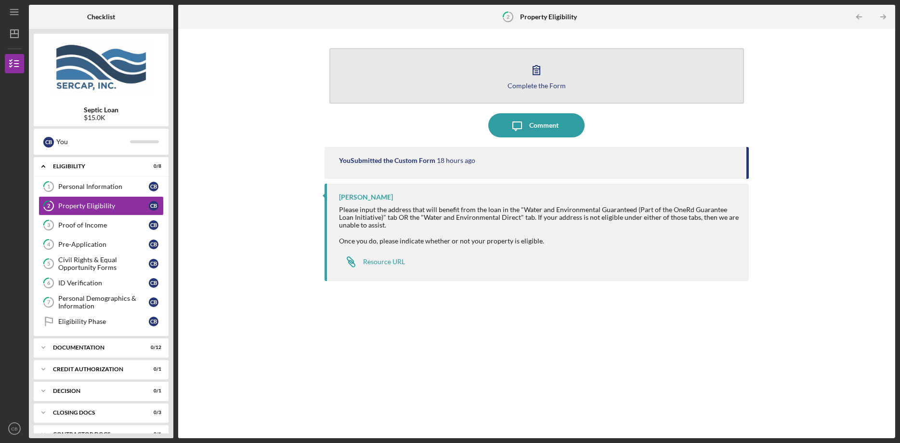
click at [536, 91] on button "Complete the Form Form" at bounding box center [537, 75] width 415 height 55
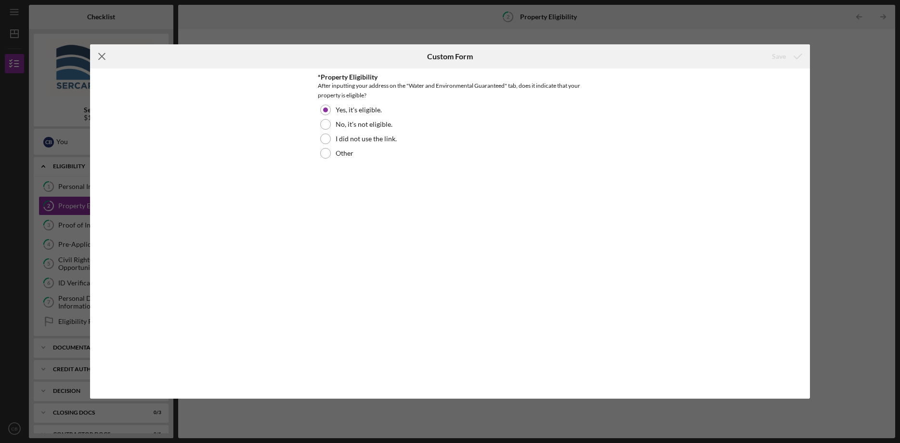
click at [101, 52] on icon "Icon/Menu Close" at bounding box center [102, 56] width 24 height 24
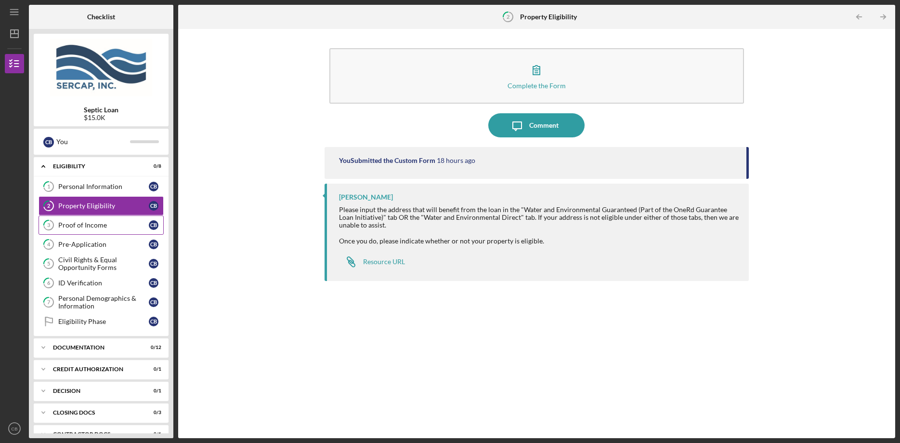
click at [61, 221] on link "3 Proof of Income C B" at bounding box center [101, 224] width 125 height 19
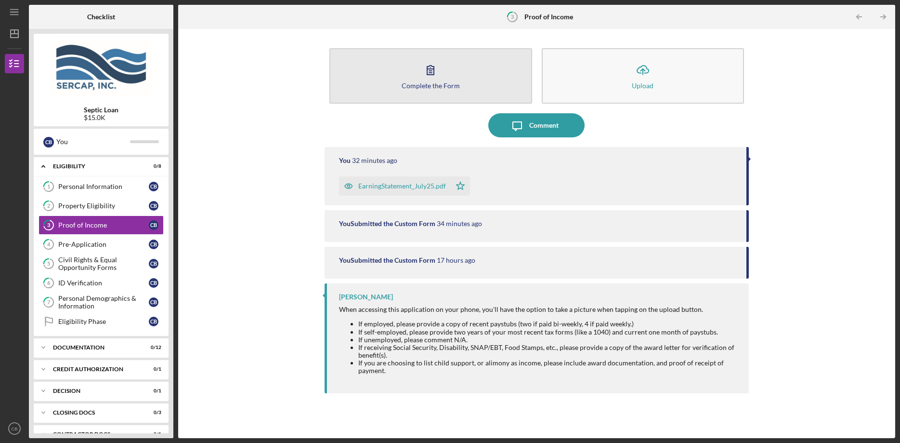
click at [392, 82] on button "Complete the Form Form" at bounding box center [431, 75] width 203 height 55
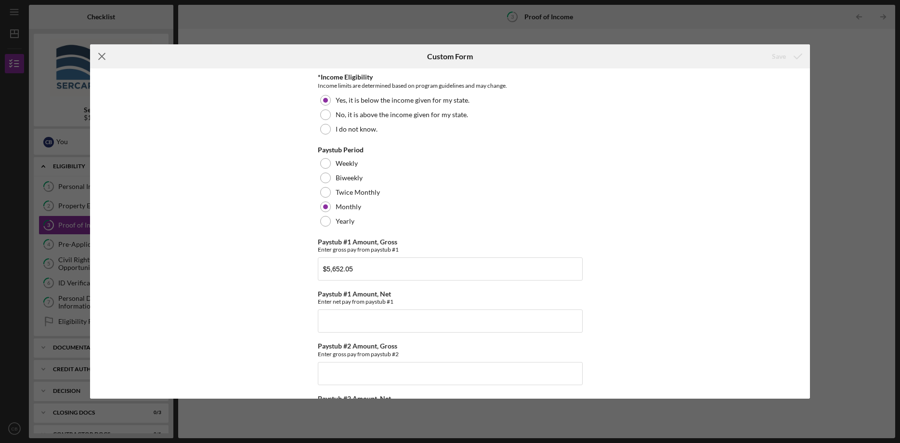
click at [99, 55] on icon "Icon/Menu Close" at bounding box center [102, 56] width 24 height 24
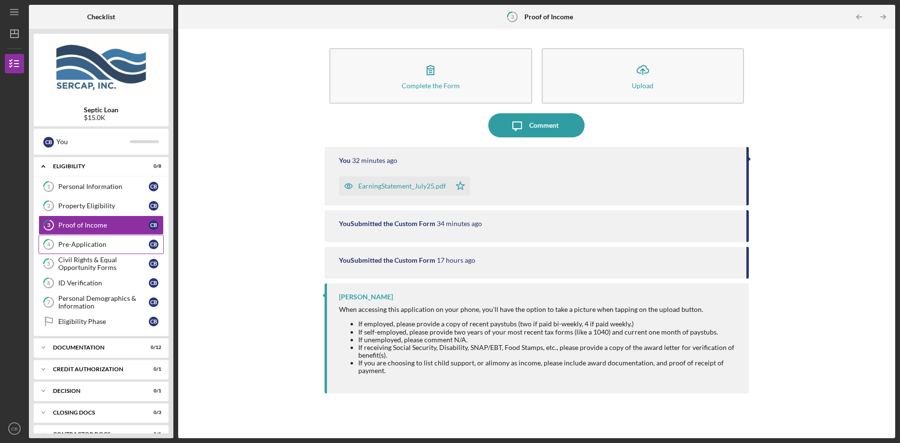
click at [66, 244] on div "Pre-Application" at bounding box center [103, 244] width 91 height 8
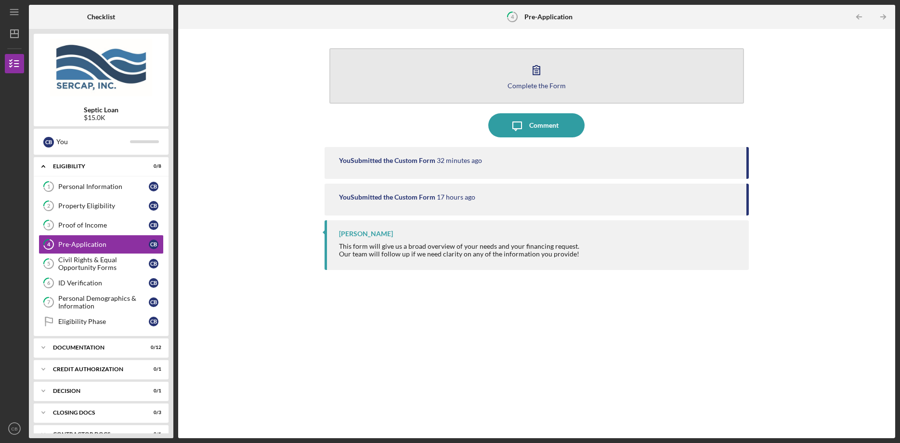
click at [517, 86] on div "Complete the Form" at bounding box center [537, 85] width 58 height 7
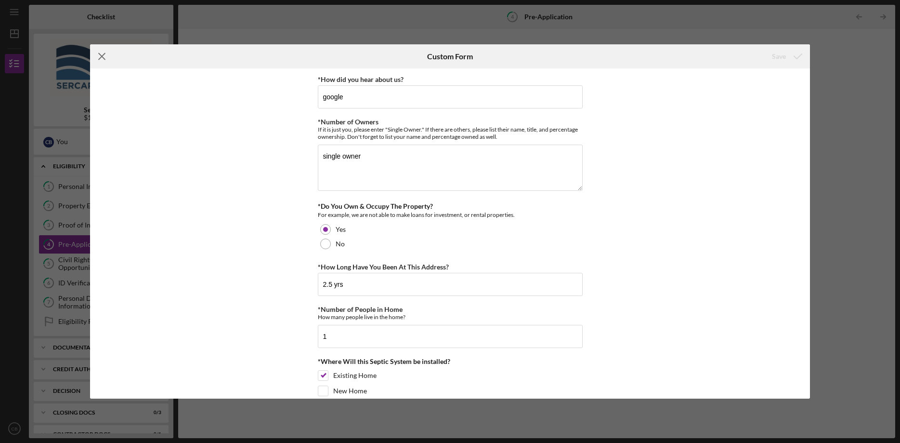
click at [102, 54] on icon "Icon/Menu Close" at bounding box center [102, 56] width 24 height 24
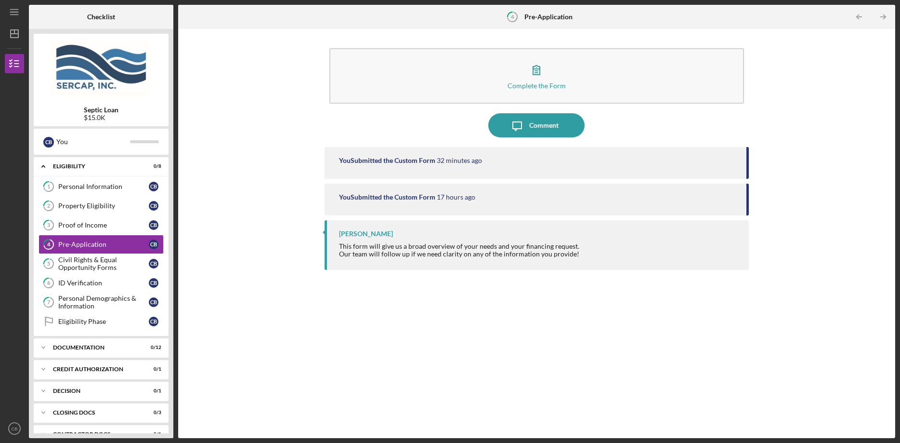
click at [99, 116] on div "$15.0K" at bounding box center [101, 118] width 35 height 8
click at [58, 136] on div "You" at bounding box center [93, 141] width 74 height 16
click at [86, 261] on div "Civil Rights & Equal Opportunity Forms" at bounding box center [103, 263] width 91 height 15
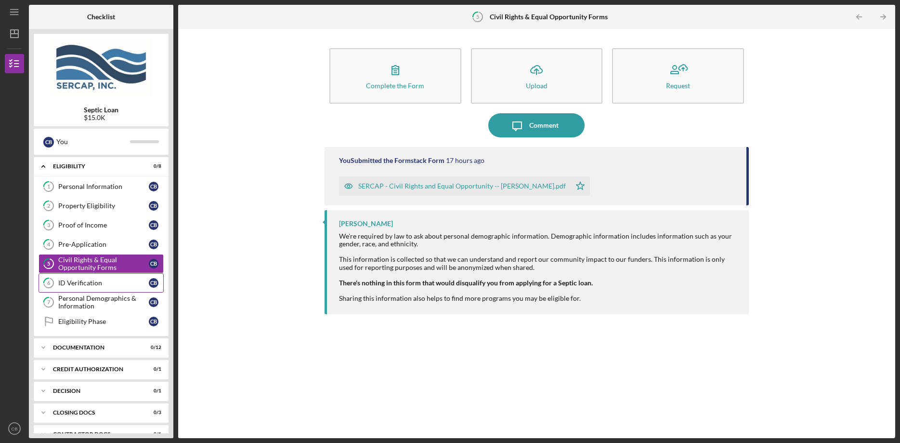
click at [88, 280] on div "ID Verification" at bounding box center [103, 283] width 91 height 8
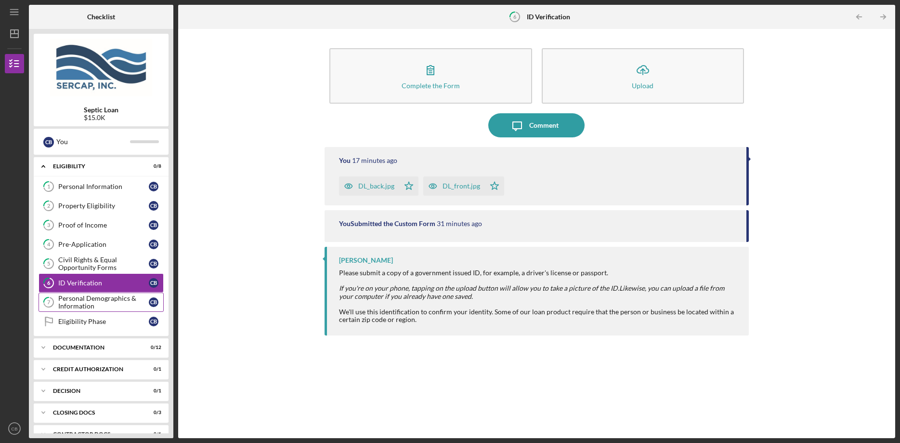
click at [82, 301] on div "Personal Demographics & Information" at bounding box center [103, 301] width 91 height 15
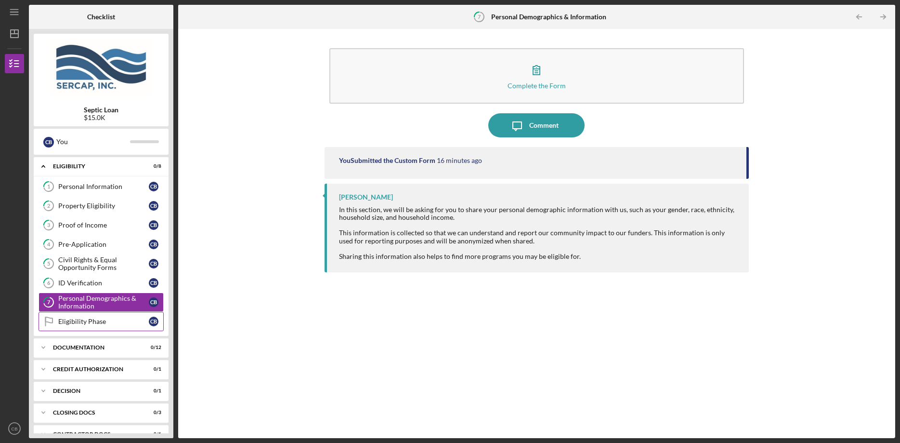
click at [87, 319] on div "Eligibility Phase" at bounding box center [103, 321] width 91 height 8
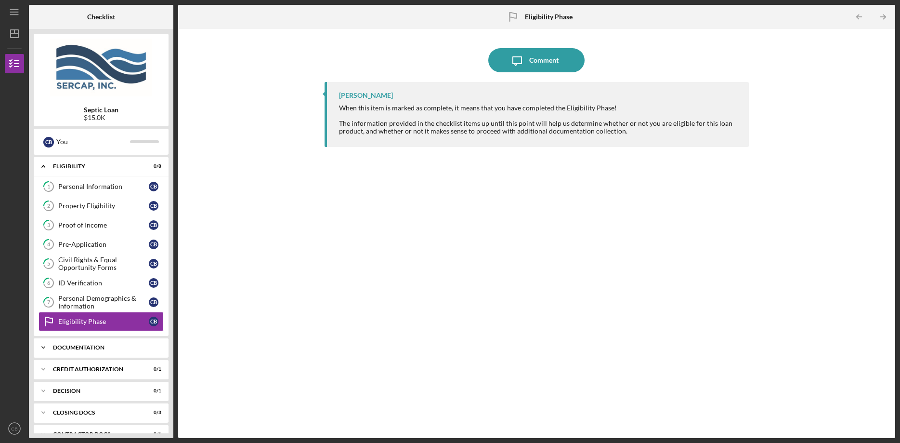
click at [53, 347] on icon "Icon/Expander" at bounding box center [43, 347] width 19 height 19
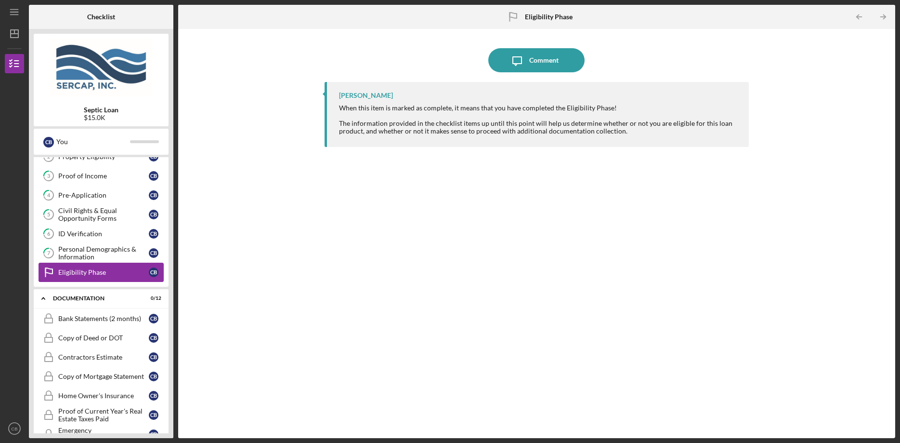
scroll to position [98, 0]
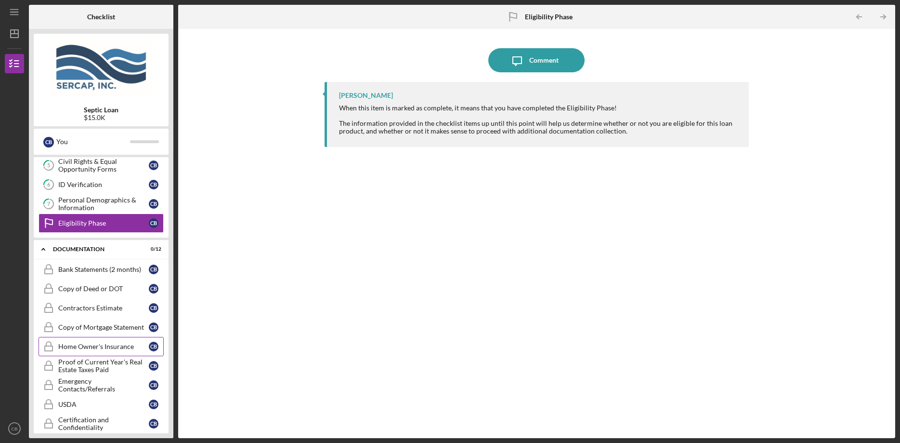
click at [103, 345] on div "Home Owner's Insurance" at bounding box center [103, 347] width 91 height 8
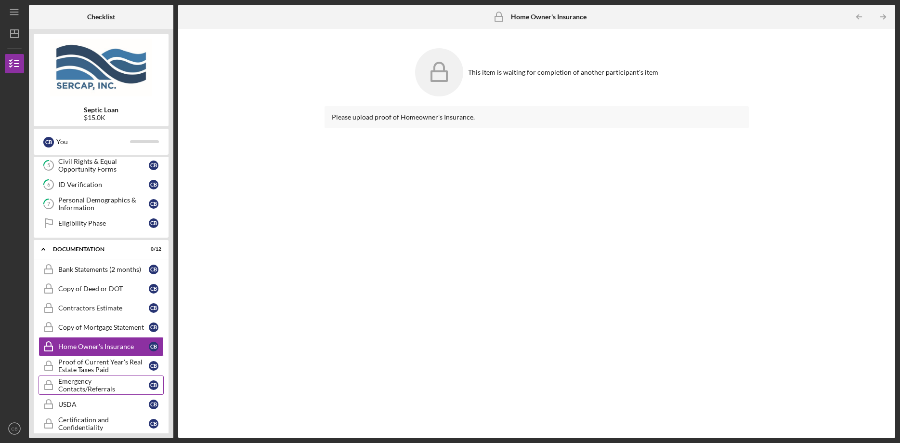
click at [91, 385] on div "Emergency Contacts/Referrals" at bounding box center [103, 384] width 91 height 15
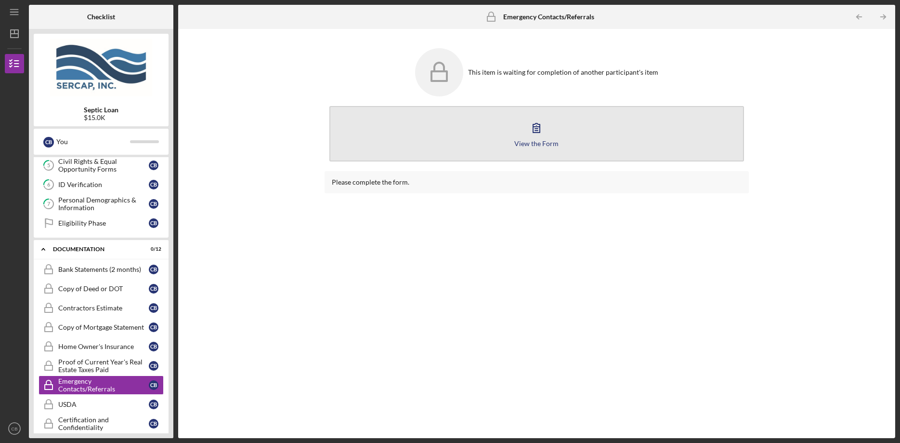
click at [541, 128] on icon "button" at bounding box center [537, 128] width 24 height 24
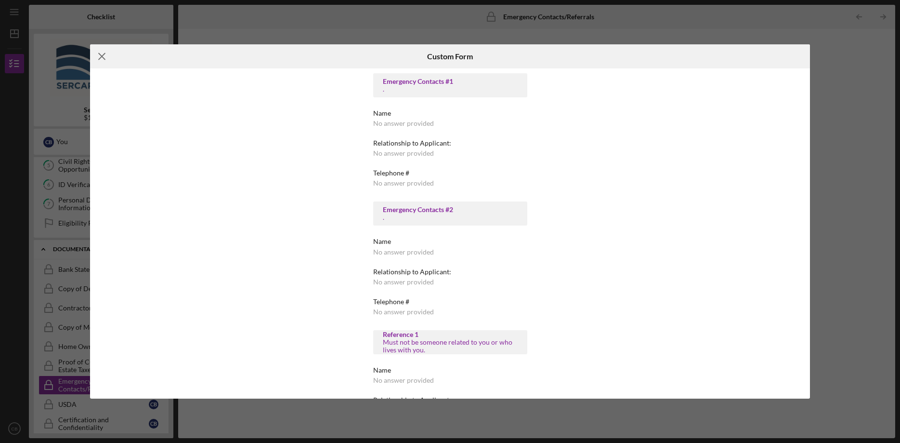
click at [98, 53] on icon "Icon/Menu Close" at bounding box center [102, 56] width 24 height 24
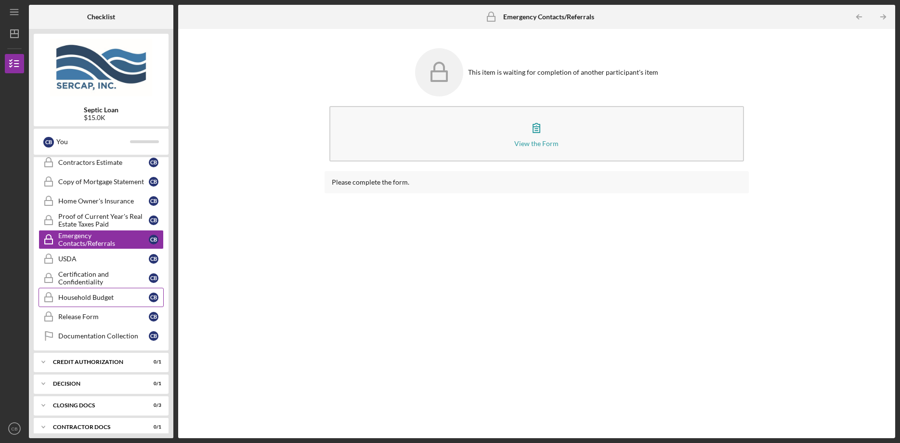
scroll to position [246, 0]
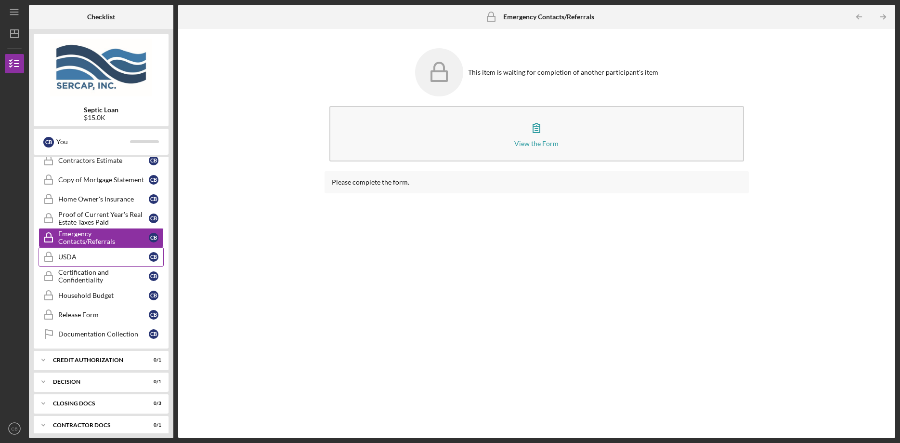
click at [92, 258] on div "USDA" at bounding box center [103, 257] width 91 height 8
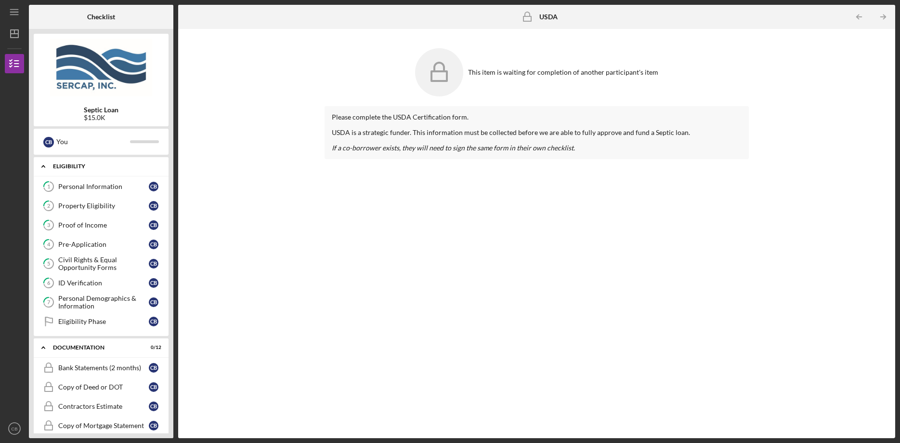
click at [67, 161] on div "Icon/Expander Eligibility 0 / 8" at bounding box center [101, 167] width 135 height 20
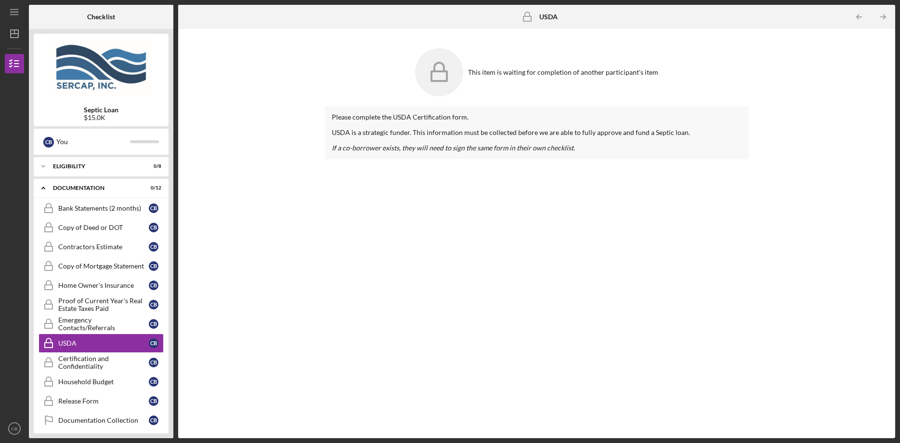
click at [543, 15] on b "USDA" at bounding box center [549, 17] width 18 height 8
click at [12, 10] on icon "Icon/Menu" at bounding box center [15, 12] width 22 height 22
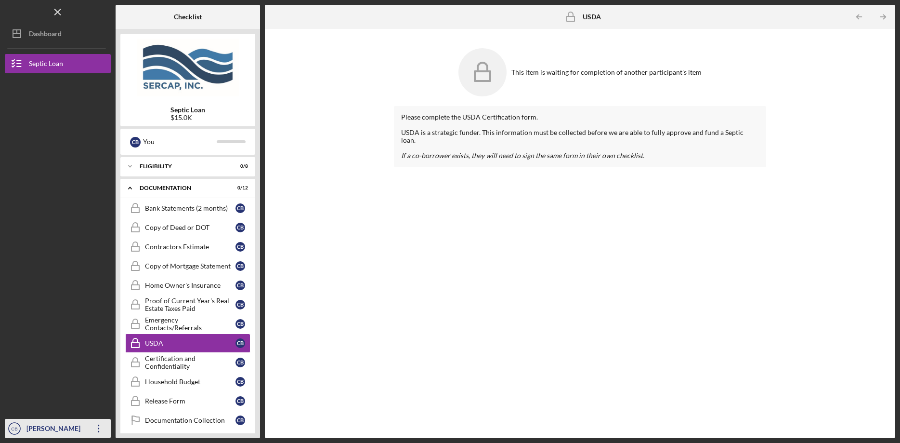
click at [17, 429] on text "CB" at bounding box center [14, 428] width 6 height 5
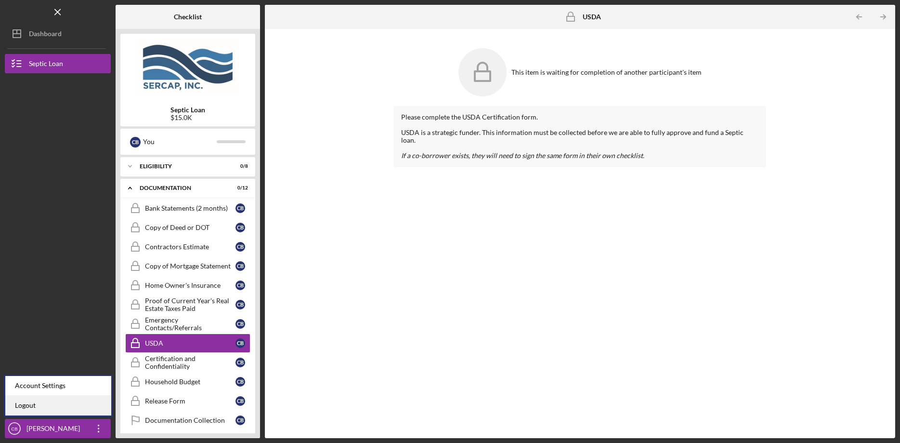
click at [32, 402] on link "Logout" at bounding box center [58, 406] width 106 height 20
